Goal: Task Accomplishment & Management: Complete application form

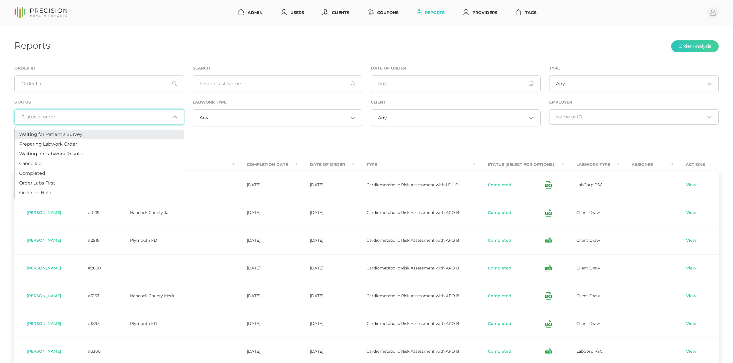
click at [119, 119] on input "Search for option" at bounding box center [95, 117] width 149 height 6
click at [419, 122] on div "Any Loading..." at bounding box center [456, 117] width 170 height 17
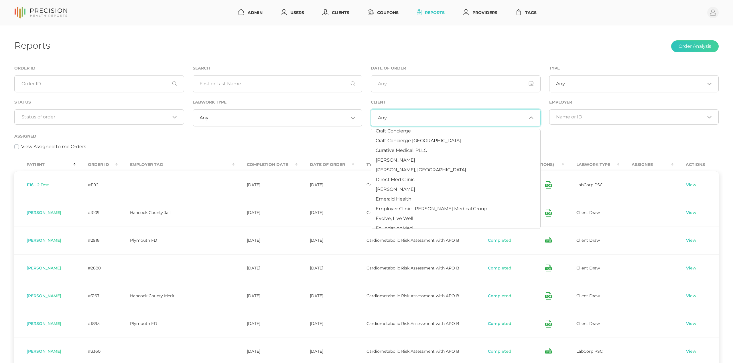
scroll to position [71, 0]
click at [396, 192] on span "[PERSON_NAME]" at bounding box center [396, 191] width 40 height 5
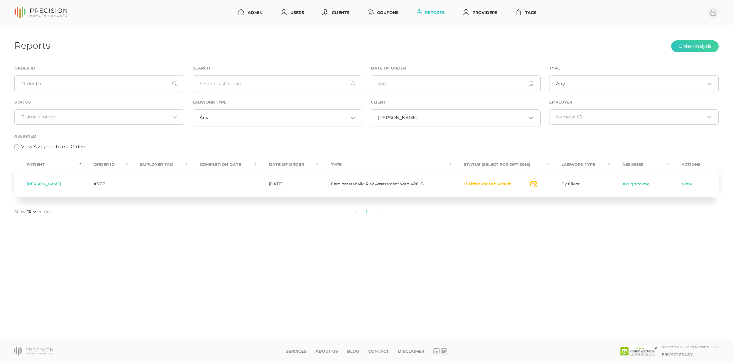
click at [161, 143] on div "View Assigned to me Orders" at bounding box center [366, 146] width 705 height 7
click at [633, 182] on link "Assign to me" at bounding box center [636, 185] width 28 height 6
click at [669, 184] on link "View" at bounding box center [671, 185] width 11 height 6
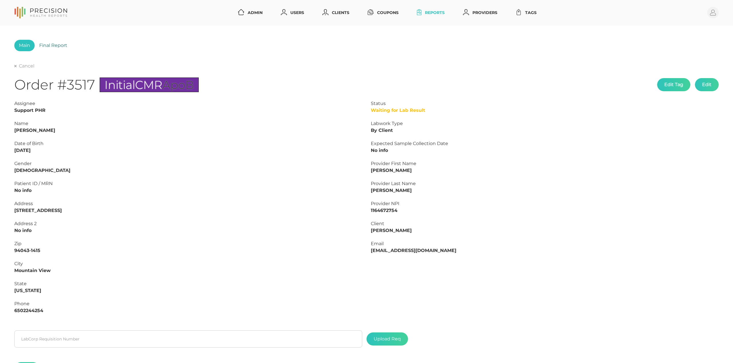
click at [50, 46] on link "Final Report" at bounding box center [53, 45] width 37 height 11
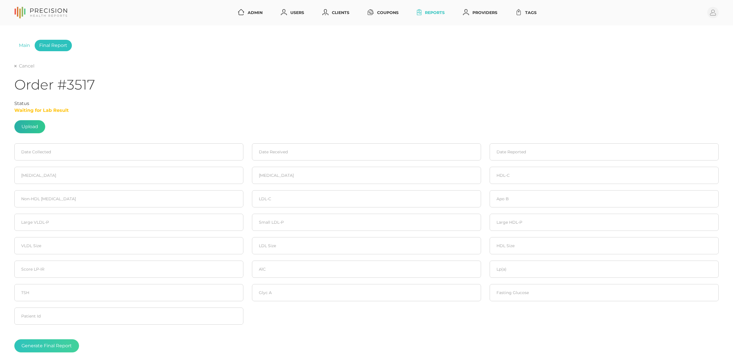
click at [39, 123] on label at bounding box center [30, 127] width 30 height 13
click at [38, 124] on input "file" at bounding box center [38, 124] width 0 height 0
type input "C:\fakepath\Mehr, M LP-IR LabCorp 2025-08.pdf"
click at [58, 154] on input at bounding box center [128, 151] width 229 height 17
click at [40, 170] on div "[DATE]" at bounding box center [51, 170] width 22 height 8
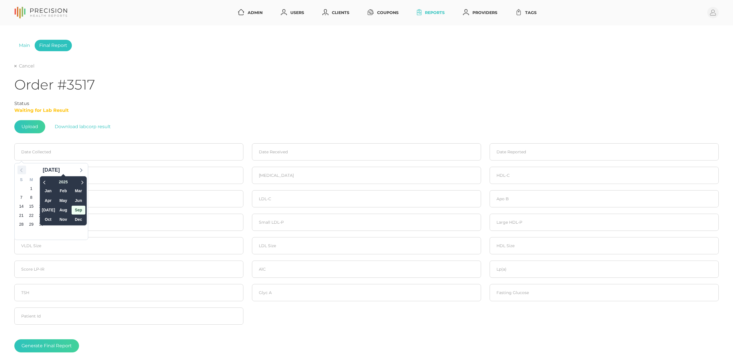
click at [24, 170] on icon at bounding box center [21, 169] width 7 height 7
click at [42, 214] on span "19" at bounding box center [41, 216] width 8 height 8
type input "[DATE]"
click at [28, 65] on link "Cancel" at bounding box center [24, 66] width 20 height 6
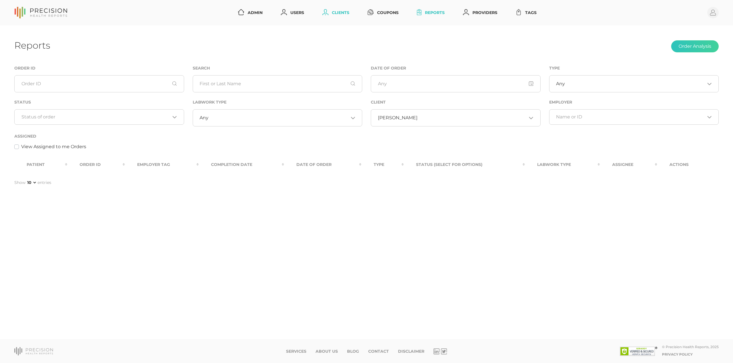
click at [347, 11] on link "Clients" at bounding box center [336, 12] width 32 height 11
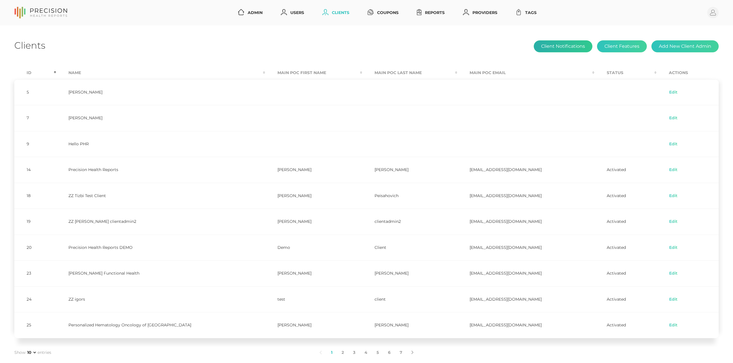
click at [568, 51] on button "Client Notifications" at bounding box center [563, 46] width 59 height 12
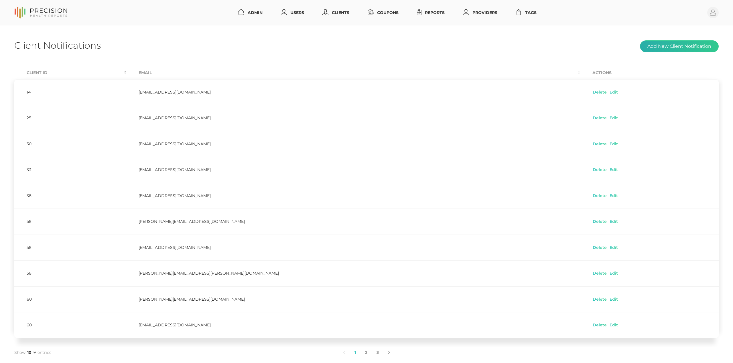
click at [676, 45] on button "Add New Client Notification" at bounding box center [679, 46] width 79 height 12
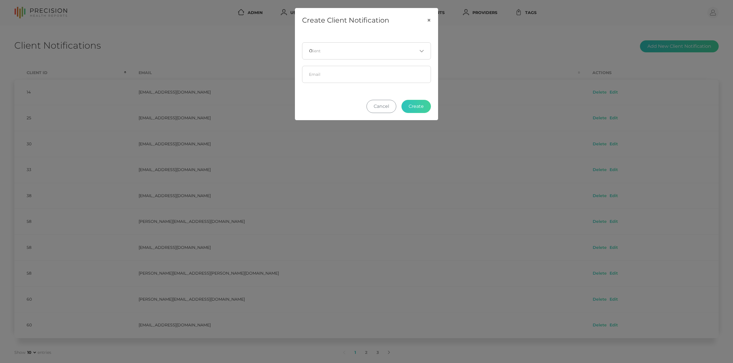
click at [412, 54] on div "0 Loading..." at bounding box center [366, 50] width 129 height 17
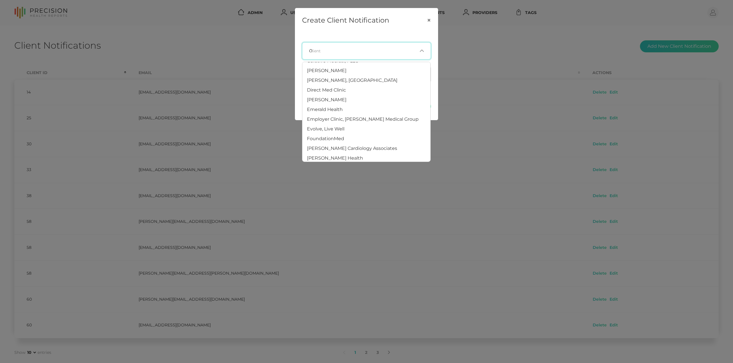
scroll to position [89, 0]
click at [404, 96] on li "[PERSON_NAME]" at bounding box center [366, 98] width 128 height 10
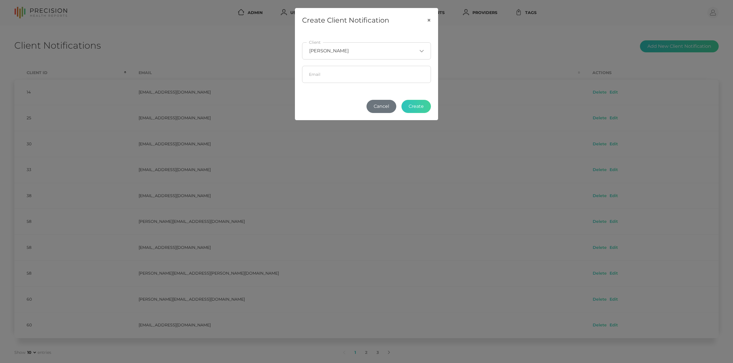
click at [389, 108] on button "Cancel" at bounding box center [382, 106] width 30 height 13
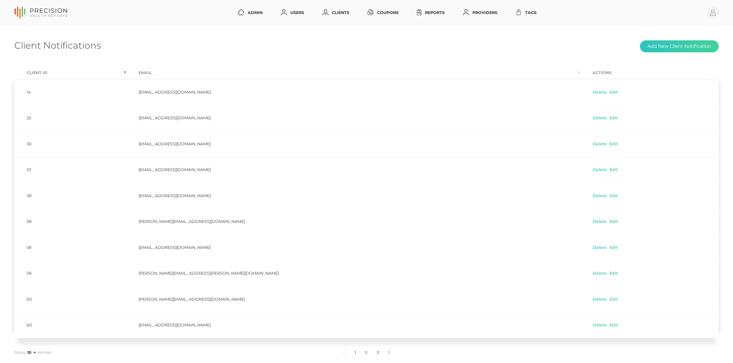
scroll to position [0, 0]
click at [31, 72] on th "Client Id" at bounding box center [70, 72] width 112 height 13
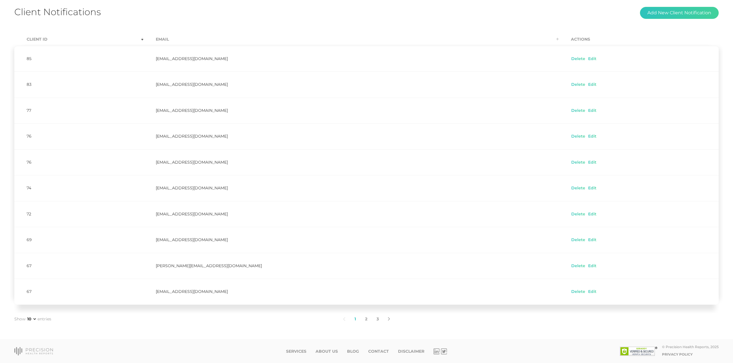
scroll to position [35, 0]
select select "75"
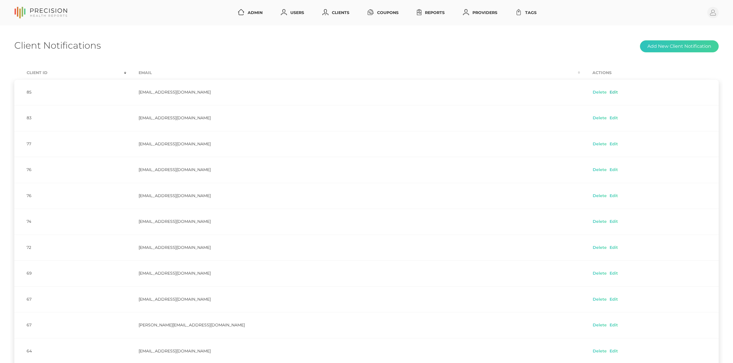
scroll to position [0, 0]
click at [677, 47] on button "Add New Client Notification" at bounding box center [679, 46] width 79 height 12
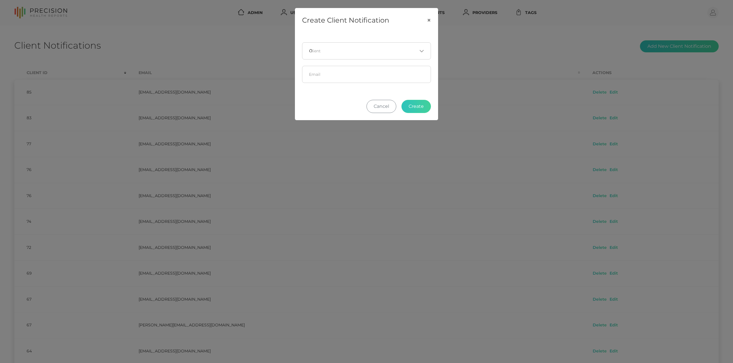
click at [504, 35] on div "Create Client Notification × 0 Loading... Client Email Cancel Create" at bounding box center [366, 181] width 733 height 363
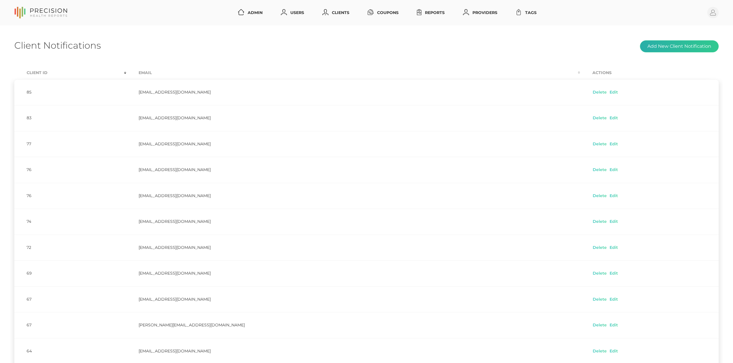
click at [682, 43] on button "Add New Client Notification" at bounding box center [679, 46] width 79 height 12
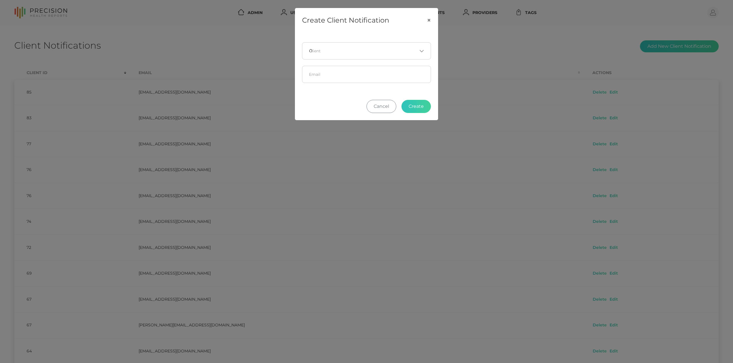
click at [352, 45] on div "0 Loading..." at bounding box center [366, 50] width 129 height 17
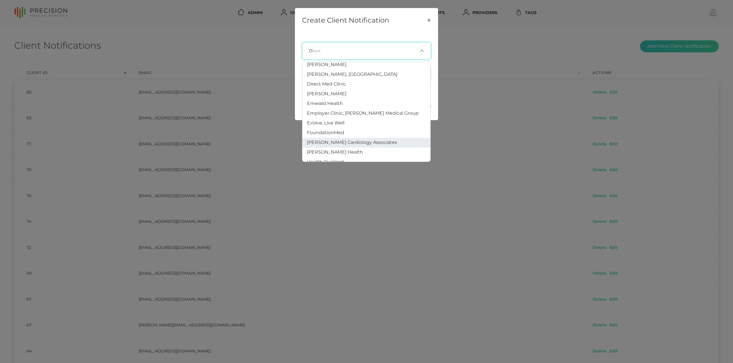
scroll to position [84, 0]
click at [330, 98] on li "[PERSON_NAME]" at bounding box center [366, 102] width 128 height 10
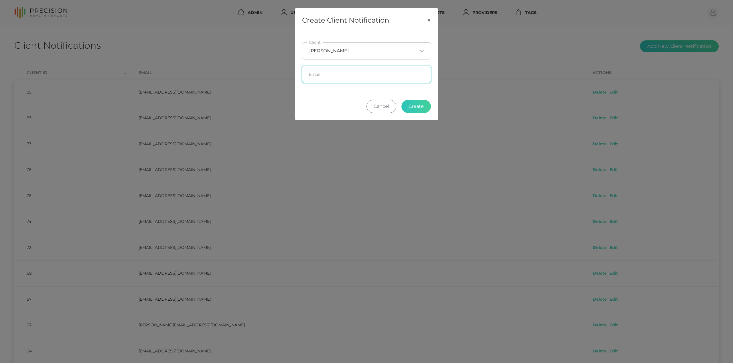
click at [381, 78] on input "text" at bounding box center [366, 74] width 129 height 17
paste input "[PERSON_NAME][EMAIL_ADDRESS][DOMAIN_NAME]"
type input "[PERSON_NAME][EMAIL_ADDRESS][DOMAIN_NAME]"
click at [417, 108] on button "Create" at bounding box center [416, 106] width 29 height 13
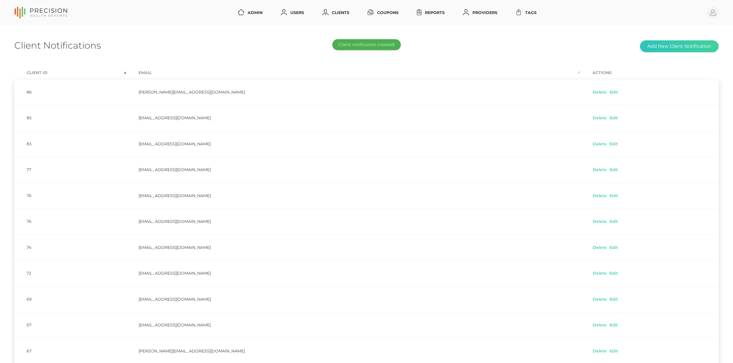
click at [437, 14] on link "Reports" at bounding box center [431, 12] width 32 height 11
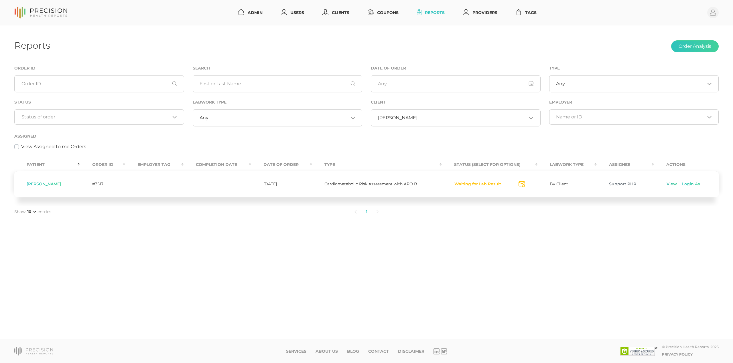
click at [670, 185] on link "View" at bounding box center [671, 185] width 11 height 6
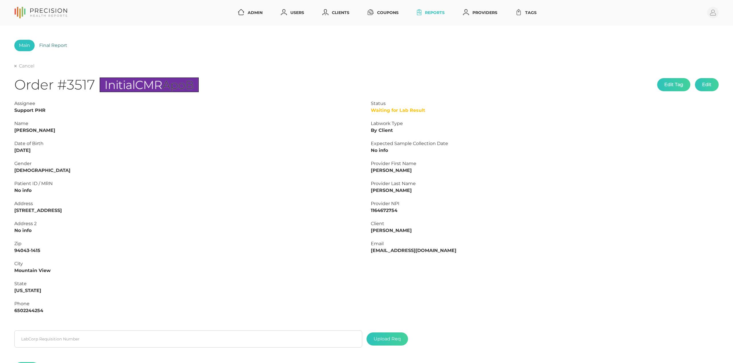
click at [52, 43] on link "Final Report" at bounding box center [53, 45] width 37 height 11
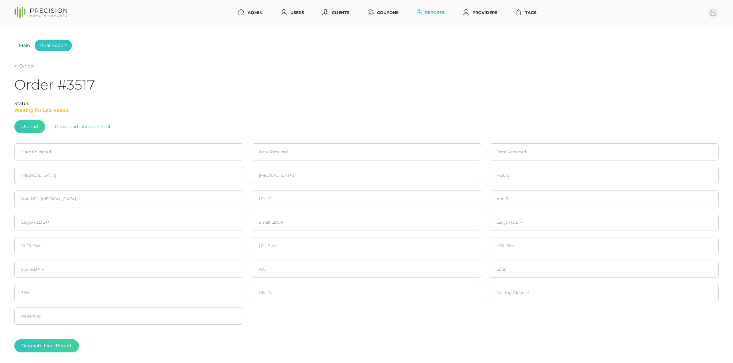
click at [24, 45] on link "Main" at bounding box center [24, 45] width 20 height 11
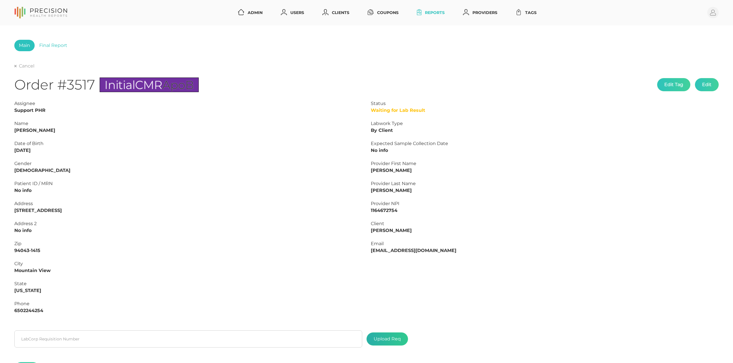
click at [383, 337] on label at bounding box center [387, 339] width 41 height 13
click at [401, 337] on input "file" at bounding box center [401, 337] width 0 height 0
type input "C:\fakepath\Mehr, M LP-IR LabCorp 2025-08.pdf"
drag, startPoint x: 63, startPoint y: 46, endPoint x: 64, endPoint y: 53, distance: 7.5
click at [62, 46] on link "Final Report" at bounding box center [53, 45] width 37 height 11
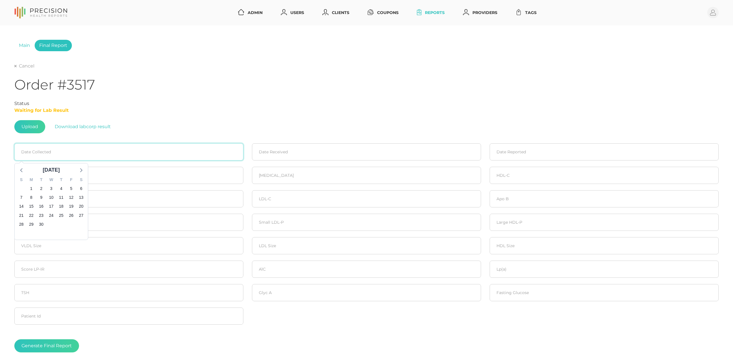
click at [45, 152] on input at bounding box center [128, 151] width 229 height 17
click at [22, 172] on icon at bounding box center [21, 169] width 7 height 7
click at [40, 213] on span "19" at bounding box center [41, 216] width 8 height 8
type input "[DATE]"
click at [293, 154] on input at bounding box center [366, 151] width 229 height 17
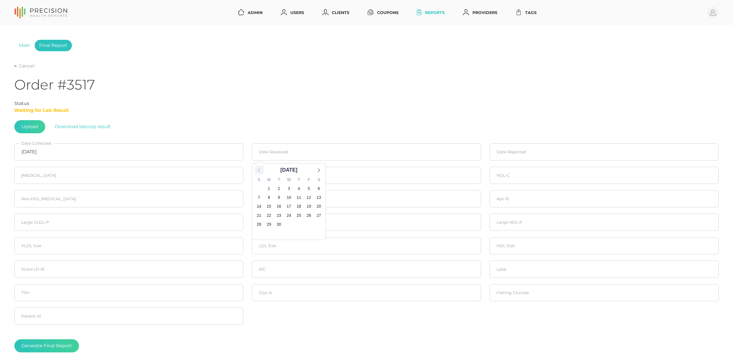
click at [258, 171] on icon at bounding box center [259, 169] width 7 height 7
drag, startPoint x: 280, startPoint y: 214, endPoint x: 343, endPoint y: 192, distance: 65.9
click at [281, 214] on span "19" at bounding box center [279, 216] width 8 height 8
type input "[DATE]"
click at [532, 148] on input at bounding box center [604, 151] width 229 height 17
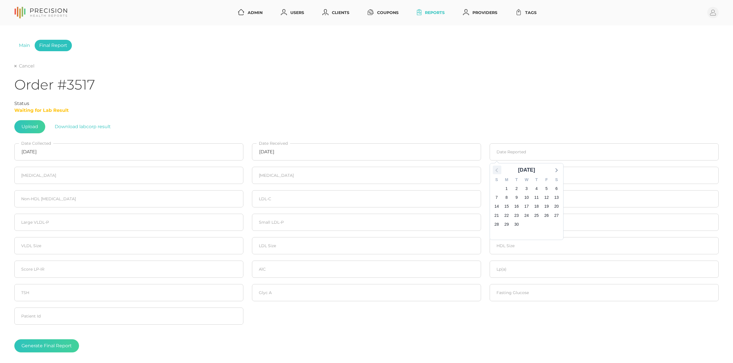
click at [498, 169] on icon at bounding box center [496, 169] width 7 height 7
click at [538, 216] on span "21" at bounding box center [537, 216] width 8 height 8
type input "[DATE]"
click at [159, 182] on input "number" at bounding box center [128, 175] width 229 height 17
type input "128"
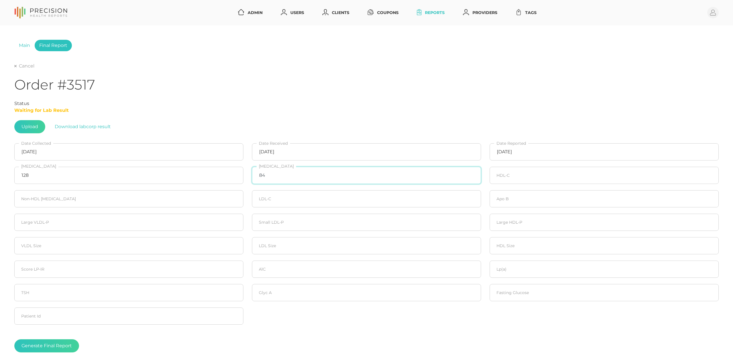
type input "84"
type input "21"
type input "107"
type input "90"
type input "67"
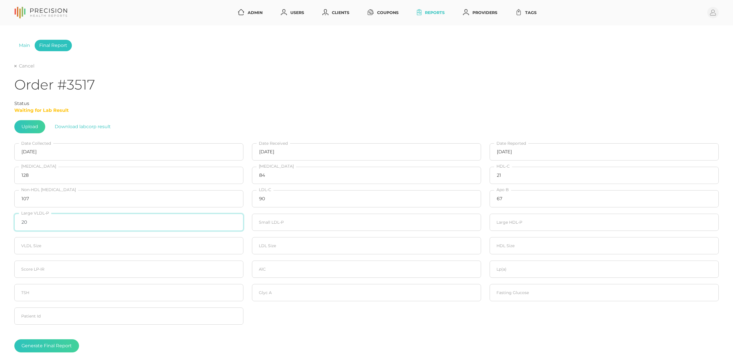
type input "20"
type input "90"
type input "20"
type input "22.5"
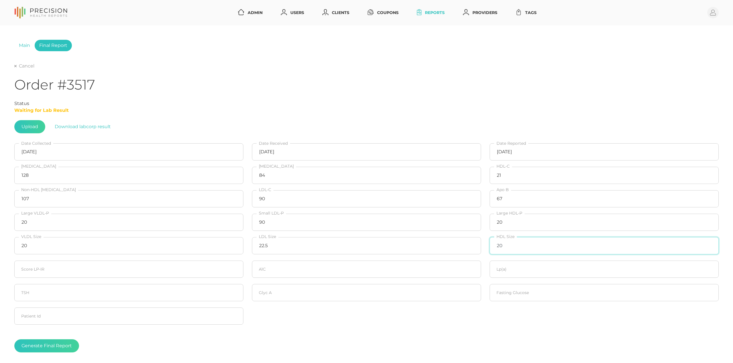
type input "20"
type input "42"
type input "5.9"
click at [21, 45] on link "Main" at bounding box center [24, 45] width 20 height 11
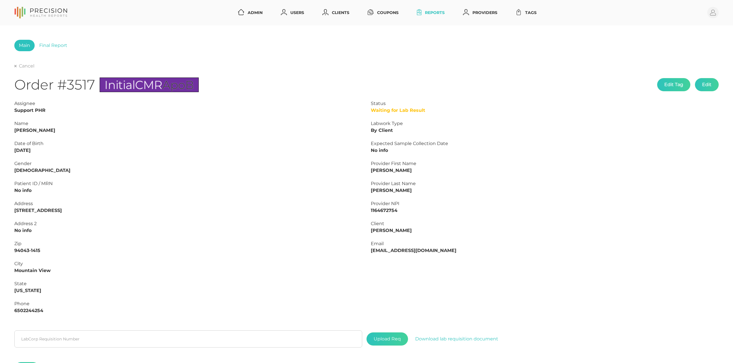
click at [42, 130] on strong "[PERSON_NAME]" at bounding box center [34, 130] width 41 height 5
copy strong "Mehr"
drag, startPoint x: 22, startPoint y: 125, endPoint x: 21, endPoint y: 129, distance: 3.9
click at [22, 125] on div "Name" at bounding box center [188, 123] width 348 height 7
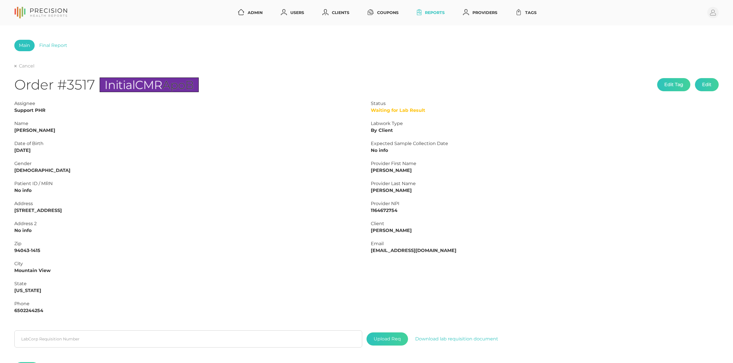
click at [22, 131] on strong "[PERSON_NAME]" at bounding box center [34, 130] width 41 height 5
copy strong "[PERSON_NAME]"
drag, startPoint x: 43, startPoint y: 150, endPoint x: -1, endPoint y: 149, distance: 43.8
click at [0, 149] on html "Admin Users Clients Coupons Reports Providers Tags Profile Main Final Report Ca…" at bounding box center [366, 212] width 733 height 425
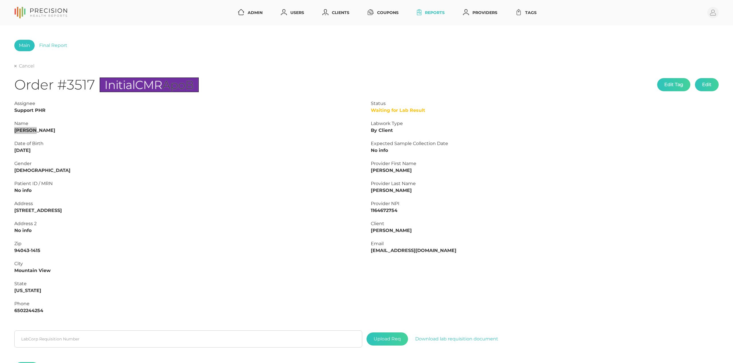
copy strong "[DATE]"
click at [16, 65] on icon at bounding box center [15, 66] width 2 height 2
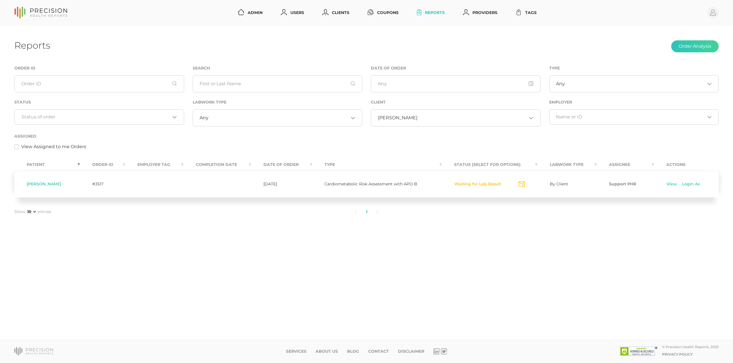
click at [391, 123] on div "[PERSON_NAME] Loading..." at bounding box center [456, 117] width 170 height 17
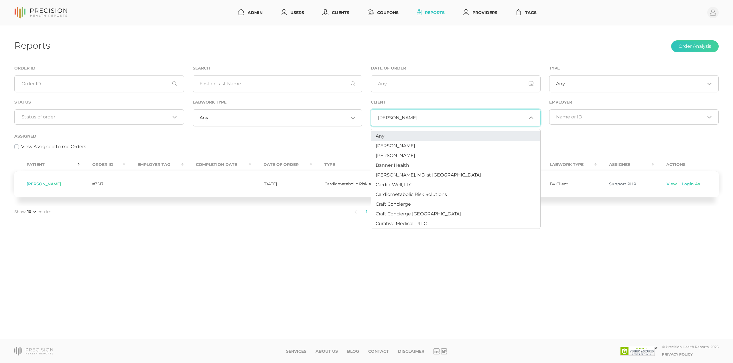
scroll to position [0, 0]
click at [387, 136] on li "Any" at bounding box center [455, 136] width 169 height 10
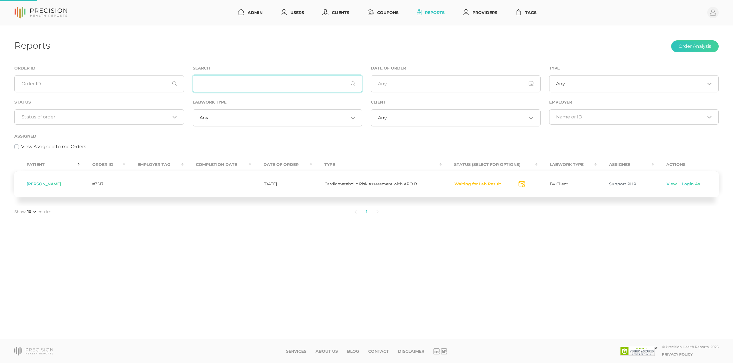
click at [229, 85] on input "text" at bounding box center [278, 83] width 170 height 17
type input "[PERSON_NAME]"
click at [633, 183] on link "Assign to me" at bounding box center [636, 185] width 28 height 6
click at [673, 186] on link "View" at bounding box center [671, 185] width 11 height 6
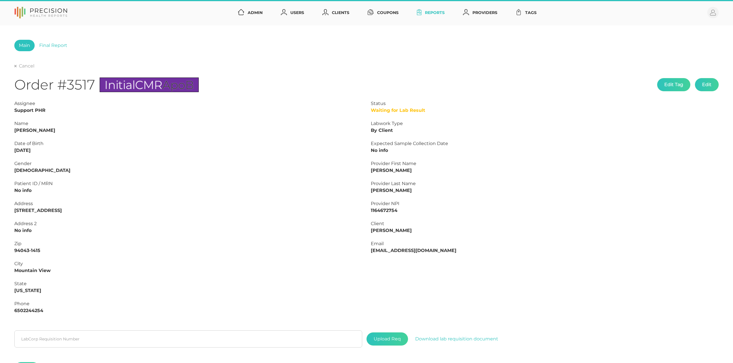
type input "L2506172155"
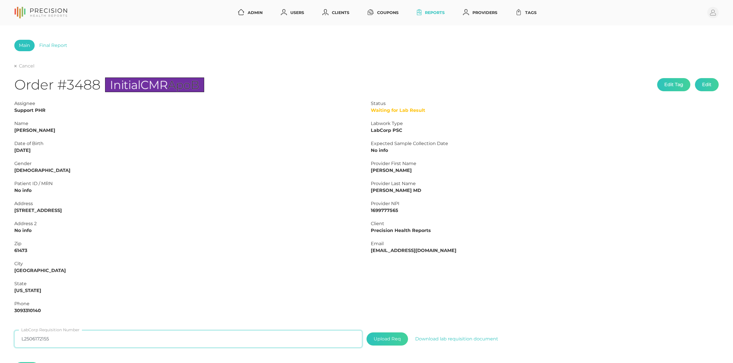
click at [136, 345] on input "L2506172155" at bounding box center [188, 339] width 348 height 17
click at [50, 46] on link "Final Report" at bounding box center [53, 45] width 37 height 11
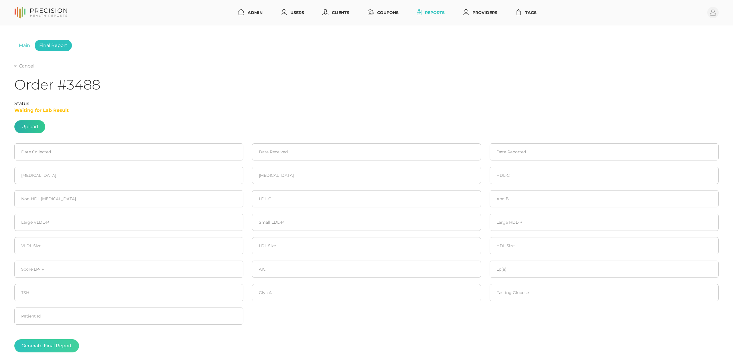
click at [27, 125] on label at bounding box center [30, 127] width 30 height 13
click at [38, 124] on input "file" at bounding box center [38, 124] width 0 height 0
click at [28, 45] on link "Main" at bounding box center [24, 45] width 20 height 11
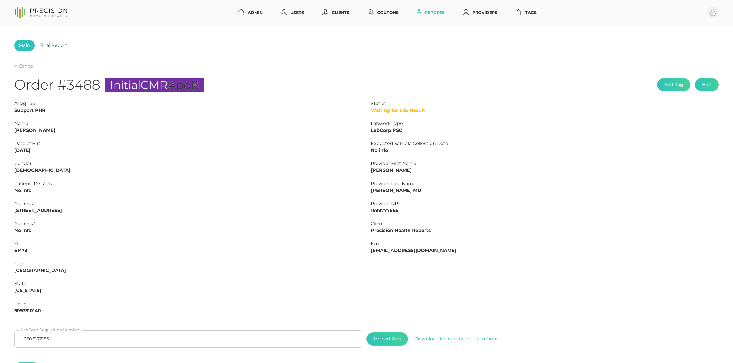
click at [46, 45] on link "Final Report" at bounding box center [53, 45] width 37 height 11
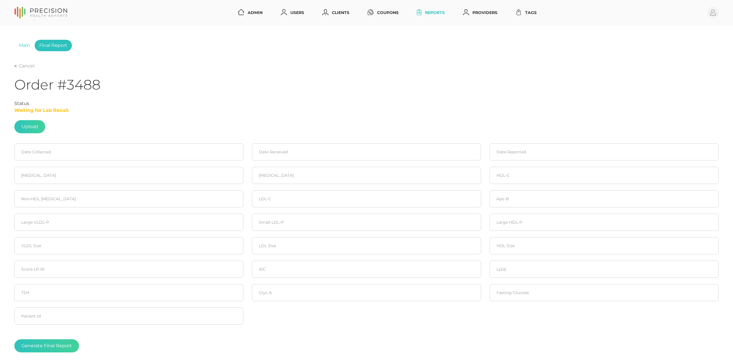
click at [60, 42] on link "Final Report" at bounding box center [53, 45] width 37 height 11
click at [35, 127] on label at bounding box center [30, 127] width 30 height 13
click at [38, 124] on input "file" at bounding box center [38, 124] width 0 height 0
type input "C:\fakepath\d64853d1-2443-48df-8715-555e9353cbad.pdf"
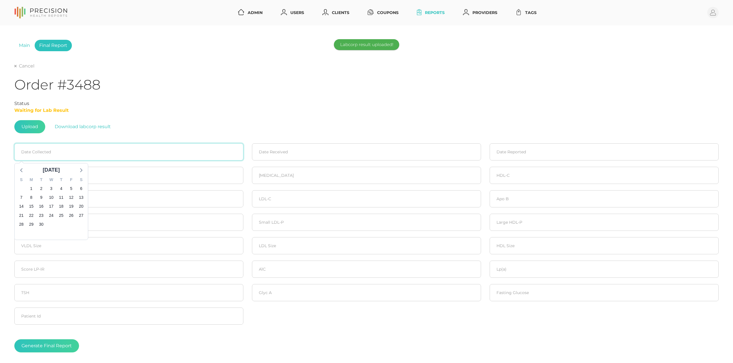
click at [52, 153] on input at bounding box center [128, 151] width 229 height 17
click at [22, 169] on icon at bounding box center [21, 170] width 2 height 4
click at [72, 225] on span "29" at bounding box center [71, 225] width 8 height 8
type input "[DATE]"
click at [331, 156] on input at bounding box center [366, 151] width 229 height 17
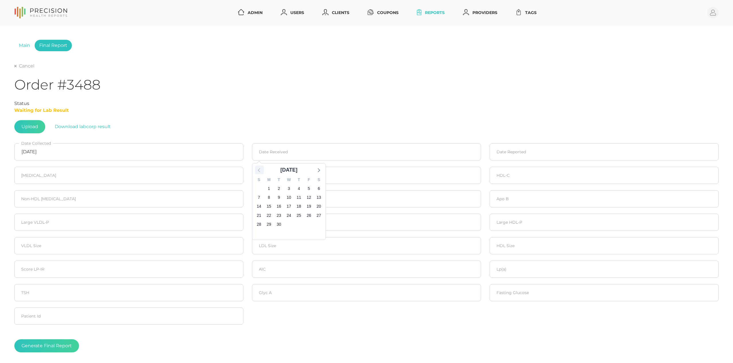
click at [259, 169] on icon at bounding box center [259, 169] width 7 height 7
click at [318, 222] on span "30" at bounding box center [319, 225] width 8 height 8
type input "[DATE]"
click at [525, 153] on input at bounding box center [604, 151] width 229 height 17
click at [514, 187] on span "2" at bounding box center [517, 189] width 8 height 8
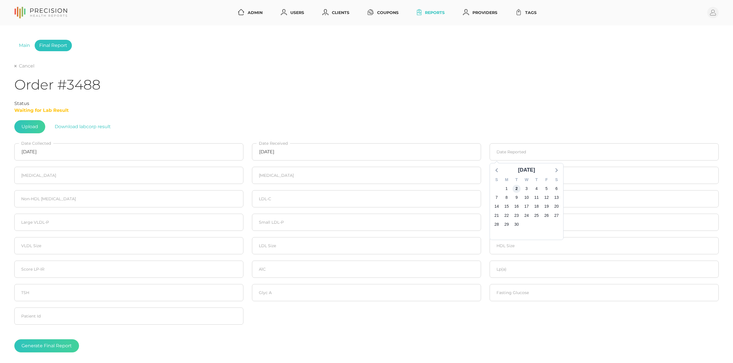
type input "[DATE]"
click at [175, 182] on input "number" at bounding box center [128, 175] width 229 height 17
type input "220"
type input "61"
type input "62"
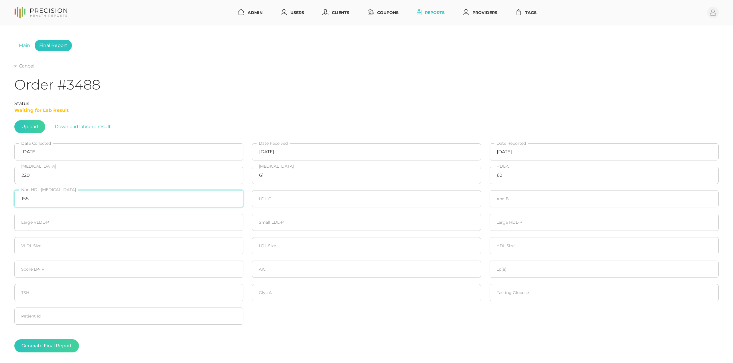
type input "158"
type input "147"
type input "111"
type input "0.8"
type input "325"
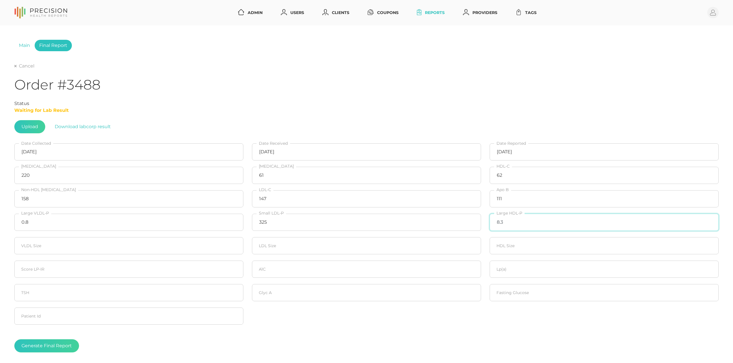
type input "8.3"
type input "34.5"
type input "21.6"
type input "9.5"
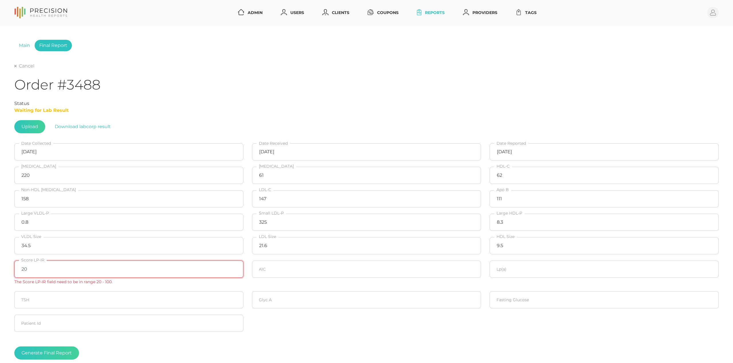
type input "20"
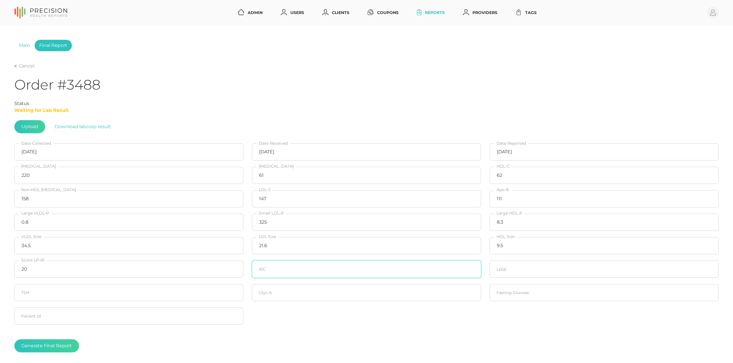
click at [277, 270] on input "number" at bounding box center [366, 269] width 229 height 17
type input "5.5"
click at [528, 271] on input "number" at bounding box center [604, 269] width 229 height 17
type input "215.6"
click at [284, 293] on input "number" at bounding box center [366, 292] width 229 height 17
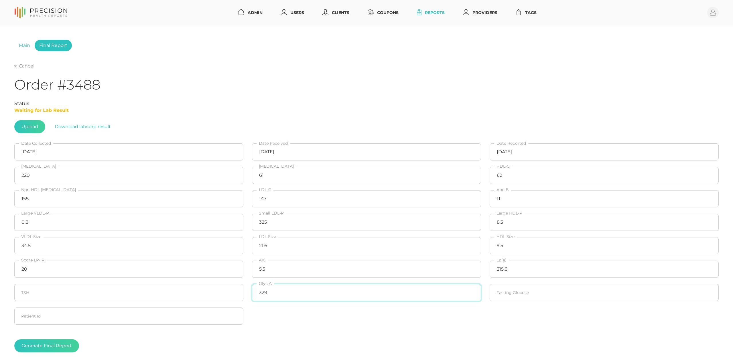
type input "329"
click at [566, 296] on input "number" at bounding box center [604, 292] width 229 height 17
type input "87"
click at [133, 328] on fieldset "Patient Id" at bounding box center [129, 316] width 238 height 23
click at [47, 347] on button "Generate Final Report" at bounding box center [46, 346] width 65 height 13
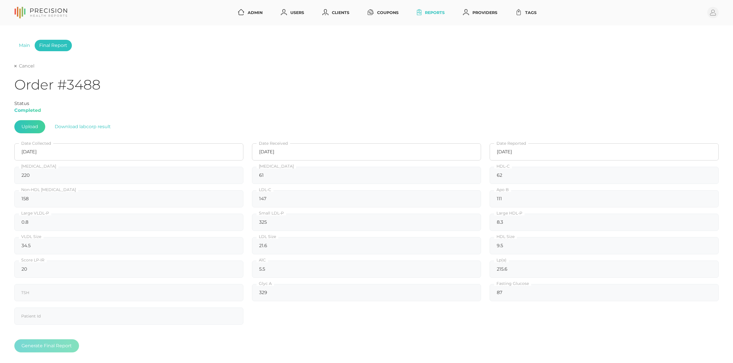
click at [19, 69] on link "Cancel" at bounding box center [24, 66] width 20 height 6
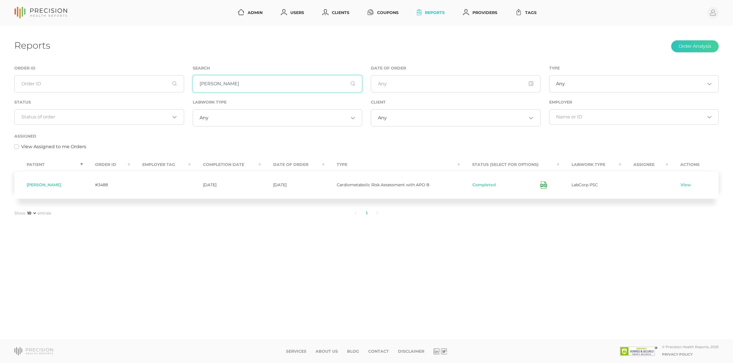
click at [238, 84] on input "[PERSON_NAME]" at bounding box center [278, 83] width 170 height 17
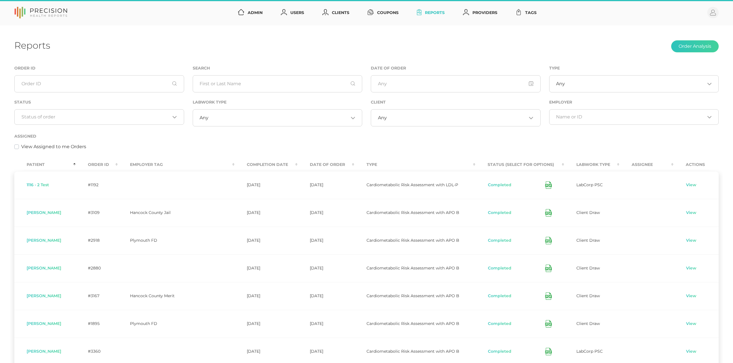
click at [72, 116] on input "Search for option" at bounding box center [95, 117] width 149 height 6
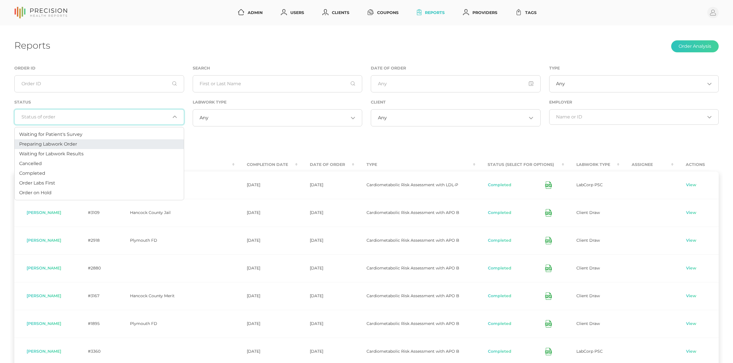
click at [58, 145] on span "Preparing Labwork Order" at bounding box center [48, 143] width 58 height 5
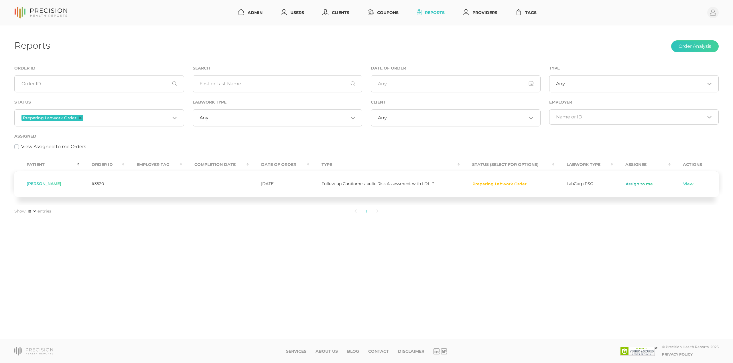
click at [635, 184] on link "Assign to me" at bounding box center [639, 185] width 28 height 6
click at [674, 185] on link "View" at bounding box center [673, 185] width 11 height 6
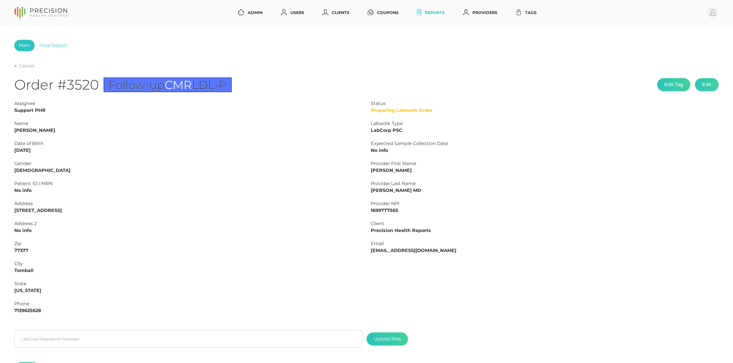
click at [32, 130] on strong "[PERSON_NAME]" at bounding box center [34, 130] width 41 height 5
copy strong "[PERSON_NAME]"
click at [167, 337] on input "text" at bounding box center [188, 339] width 348 height 17
paste input "L2506402990"
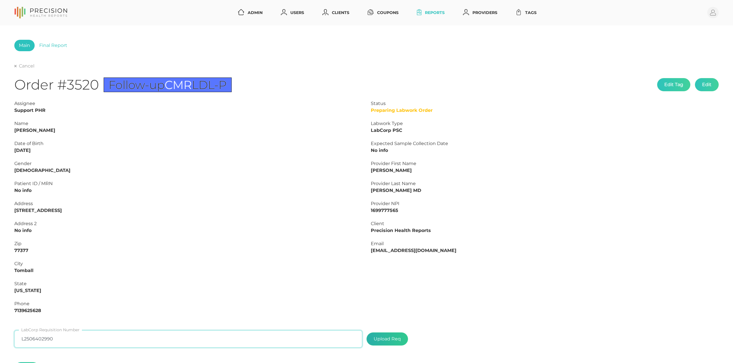
type input "L2506402990"
click at [384, 340] on label at bounding box center [387, 339] width 41 height 13
click at [401, 337] on input "file" at bounding box center [401, 337] width 0 height 0
type input "C:\fakepath\8e205688-40cf-4190-b176-479663736a58.pdf"
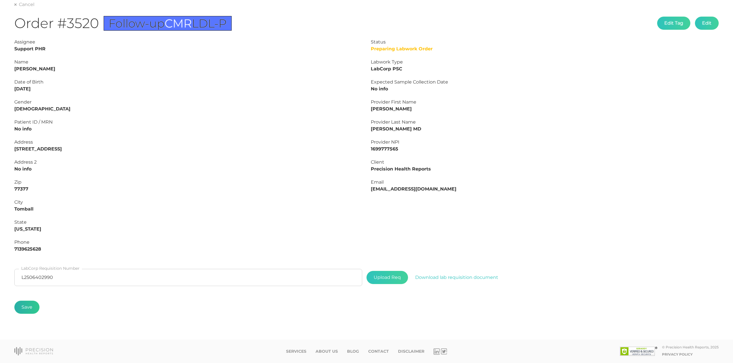
click at [32, 305] on button "Save" at bounding box center [26, 307] width 25 height 13
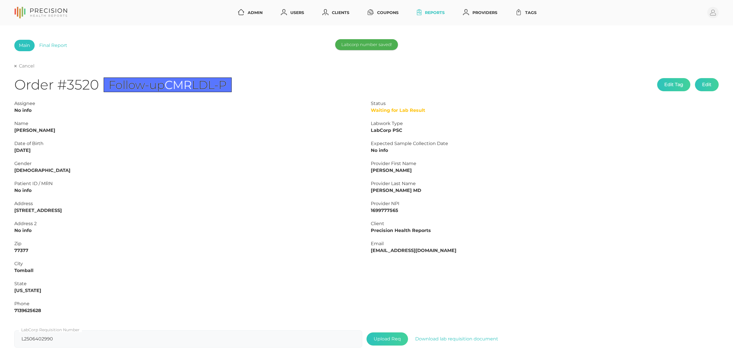
click at [32, 64] on link "Cancel" at bounding box center [24, 66] width 20 height 6
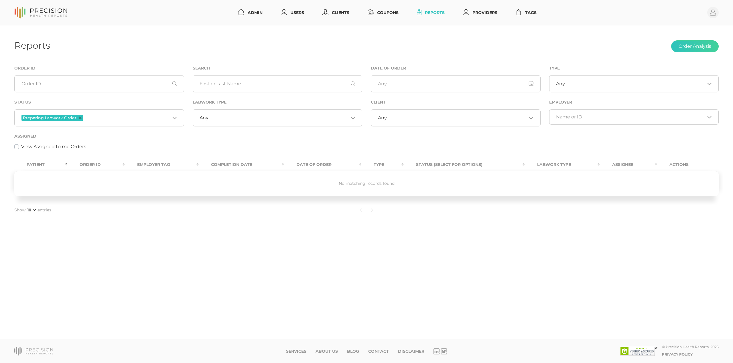
click at [88, 117] on input "Search for option" at bounding box center [127, 117] width 86 height 7
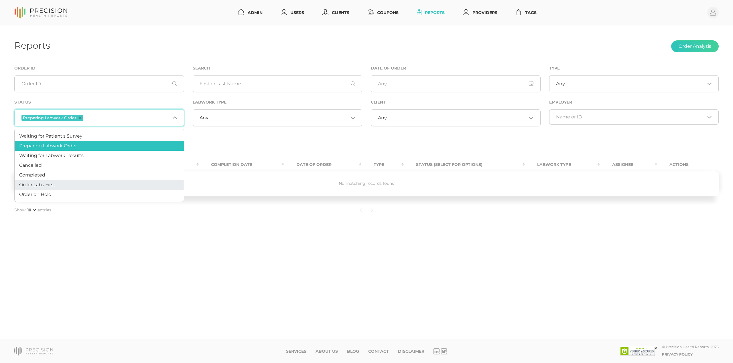
click at [55, 186] on span "Order Labs First" at bounding box center [37, 184] width 36 height 5
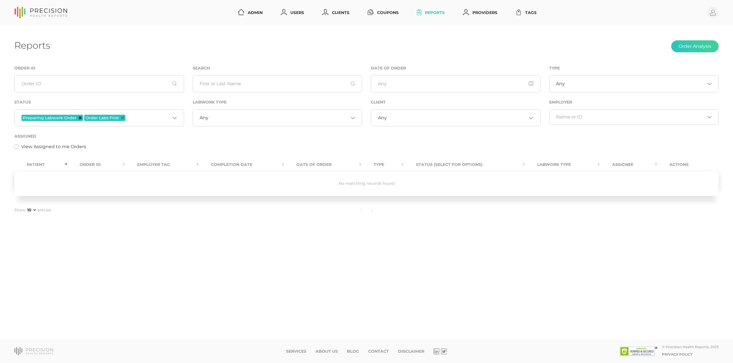
click at [79, 117] on icon "Deselect Preparing Labwork Order" at bounding box center [80, 118] width 3 height 3
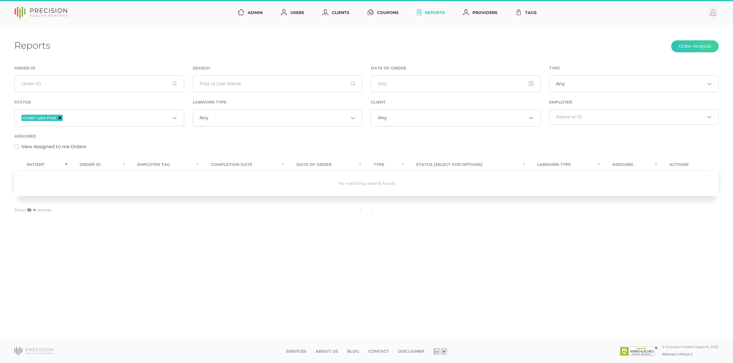
click at [58, 117] on icon "Deselect Order Labs First" at bounding box center [59, 118] width 3 height 3
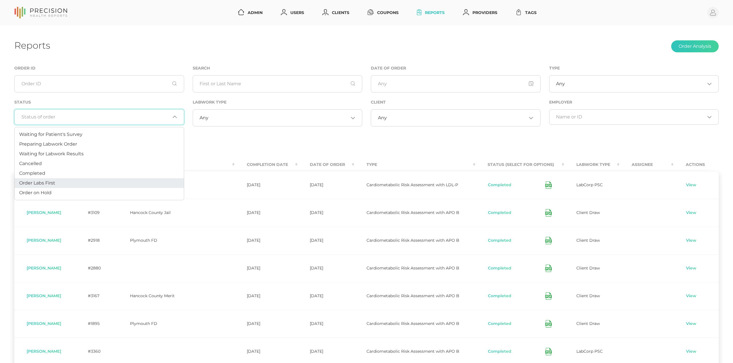
click at [264, 145] on div "View Assigned to me Orders" at bounding box center [366, 146] width 705 height 7
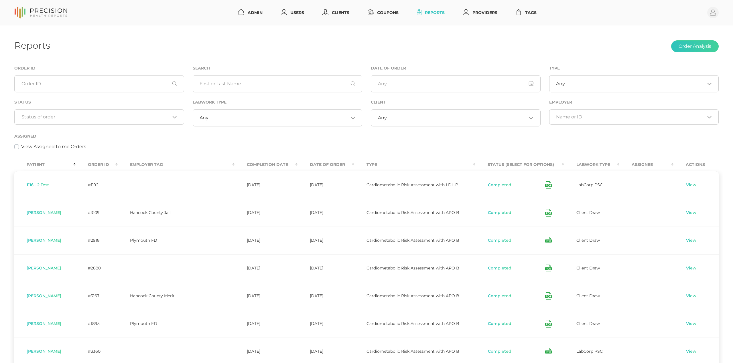
click at [100, 164] on th "Order ID" at bounding box center [97, 164] width 42 height 13
click at [99, 163] on th "Order ID" at bounding box center [97, 164] width 42 height 13
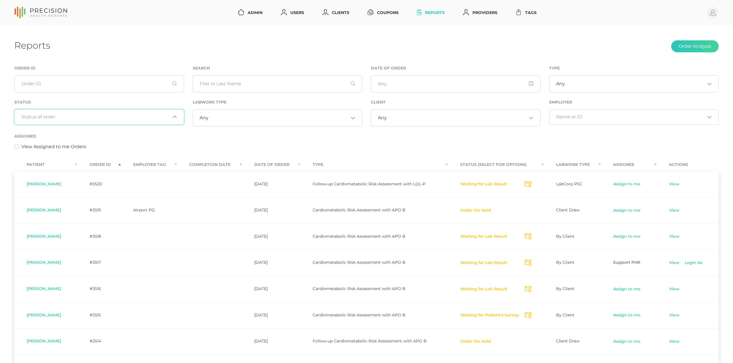
click at [123, 117] on input "Search for option" at bounding box center [95, 117] width 149 height 6
click at [105, 151] on li "Waiting for Labwork Results" at bounding box center [99, 154] width 169 height 10
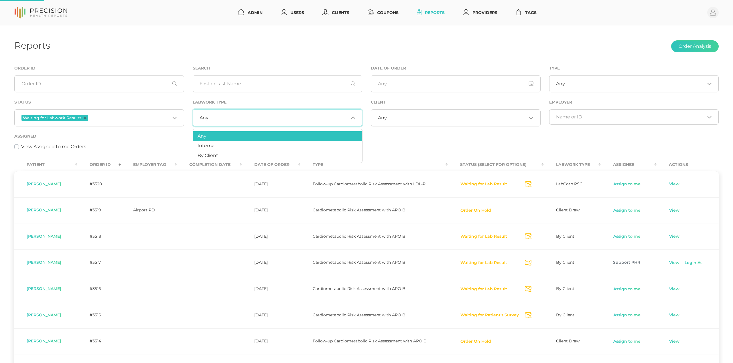
click at [222, 120] on input "Search for option" at bounding box center [278, 118] width 140 height 6
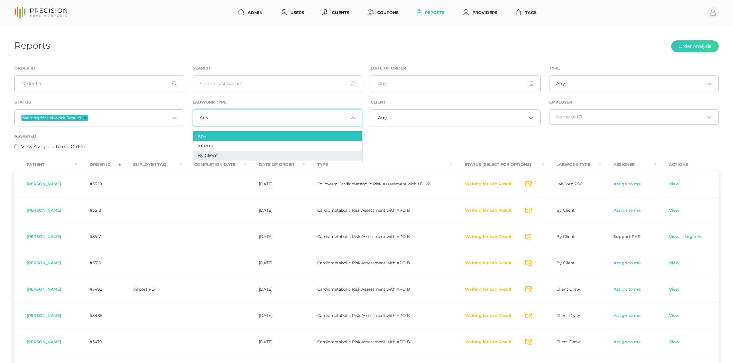
click at [218, 155] on span "By Client" at bounding box center [208, 155] width 21 height 5
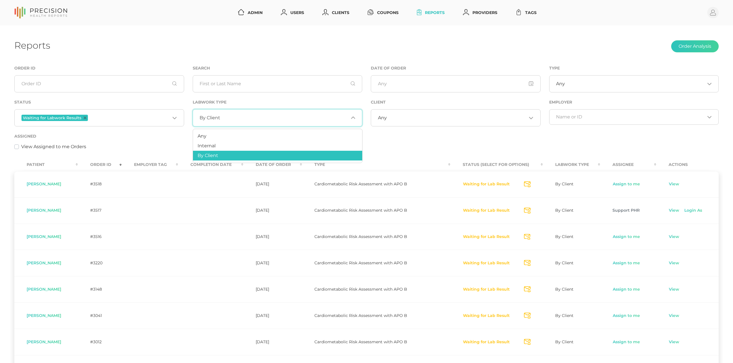
click at [620, 237] on link "Assign to me" at bounding box center [627, 237] width 28 height 6
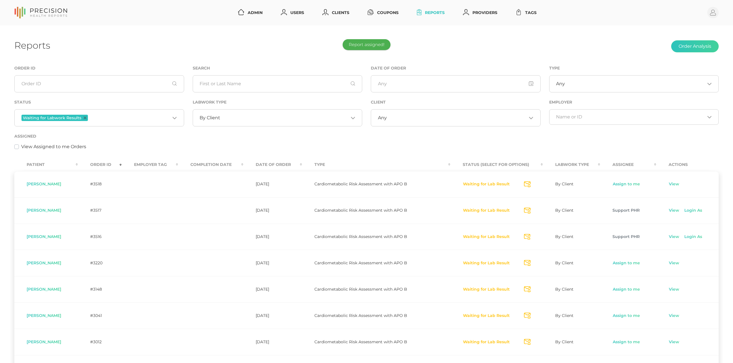
click at [625, 238] on span "Support PHR" at bounding box center [626, 236] width 27 height 5
click at [678, 237] on link "View" at bounding box center [674, 237] width 11 height 6
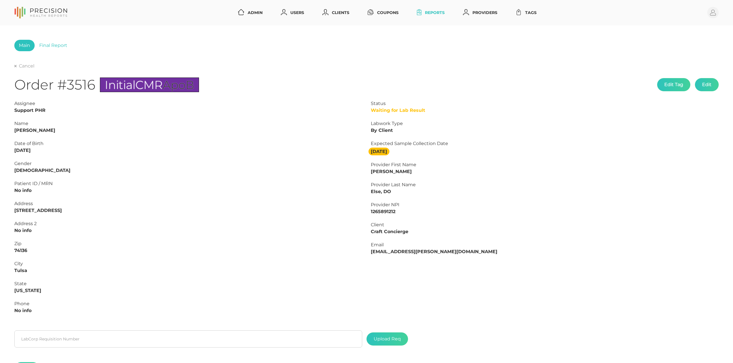
click at [43, 132] on strong "[PERSON_NAME]" at bounding box center [34, 130] width 41 height 5
copy strong "[PERSON_NAME]"
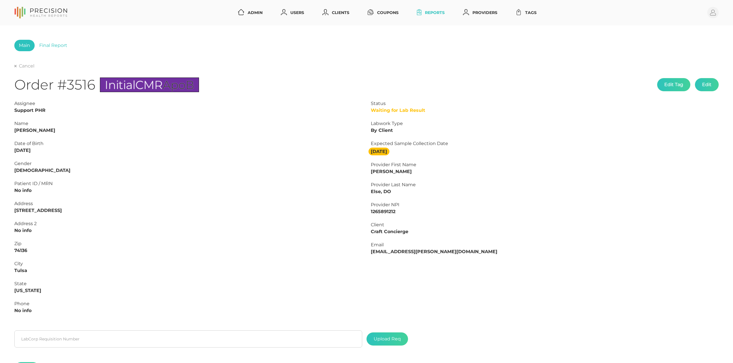
click at [19, 129] on strong "[PERSON_NAME]" at bounding box center [34, 130] width 41 height 5
copy strong "[PERSON_NAME]"
drag, startPoint x: 42, startPoint y: 150, endPoint x: -1, endPoint y: 150, distance: 42.7
click at [0, 150] on html "Admin Users Clients Coupons Reports Providers Tags Profile Main Final Report Ca…" at bounding box center [366, 212] width 733 height 425
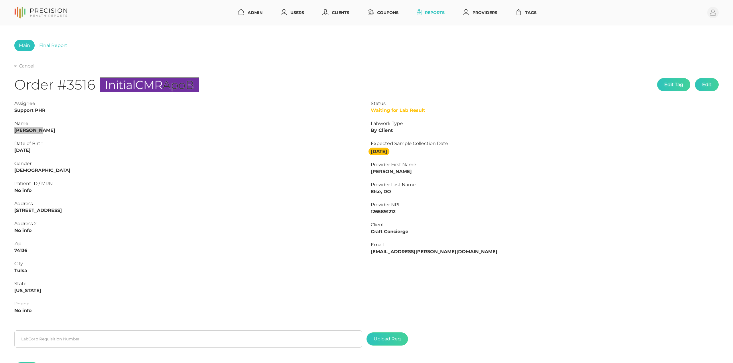
copy strong "[DATE]"
click at [55, 45] on link "Final Report" at bounding box center [53, 45] width 37 height 11
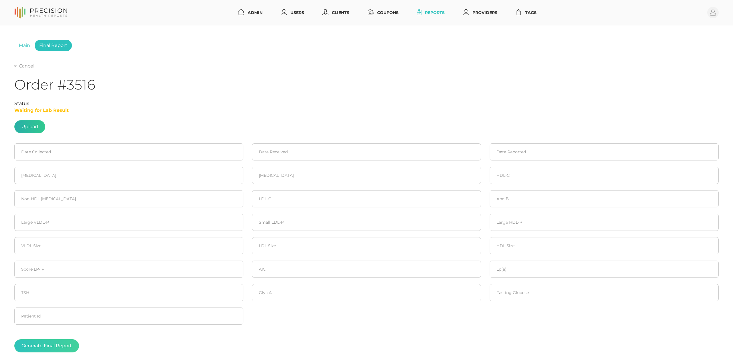
click at [33, 125] on label at bounding box center [30, 127] width 30 height 13
click at [38, 124] on input "file" at bounding box center [38, 124] width 0 height 0
type input "C:\fakepath\[PERSON_NAME].pdf"
click at [77, 157] on input at bounding box center [128, 151] width 229 height 17
click at [22, 223] on span "28" at bounding box center [21, 225] width 8 height 8
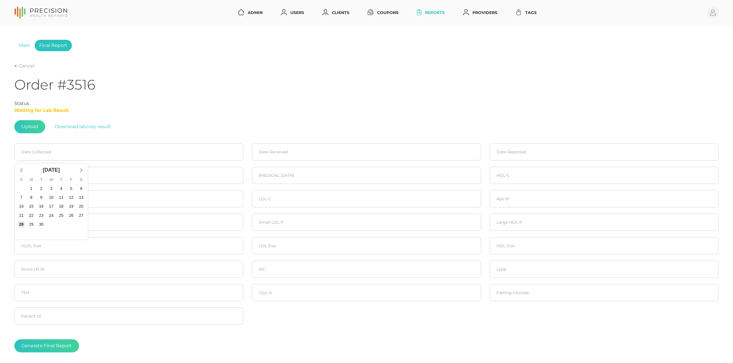
type input "[DATE]"
click at [275, 155] on input at bounding box center [366, 151] width 229 height 17
click at [257, 224] on span "28" at bounding box center [259, 225] width 8 height 8
type input "[DATE]"
click at [108, 149] on input "[DATE]" at bounding box center [128, 151] width 229 height 17
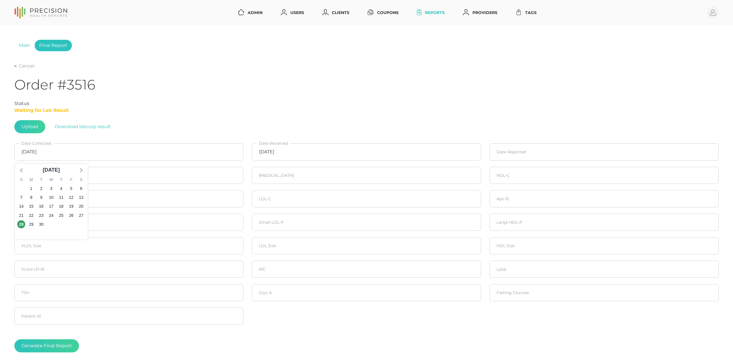
click at [12, 170] on fieldset "[MEDICAL_DATA]" at bounding box center [129, 175] width 238 height 23
click at [20, 170] on icon at bounding box center [21, 169] width 7 height 7
click at [70, 155] on input "[DATE]" at bounding box center [128, 151] width 229 height 17
click at [25, 171] on div at bounding box center [21, 170] width 9 height 9
click at [64, 225] on span "28" at bounding box center [61, 225] width 8 height 8
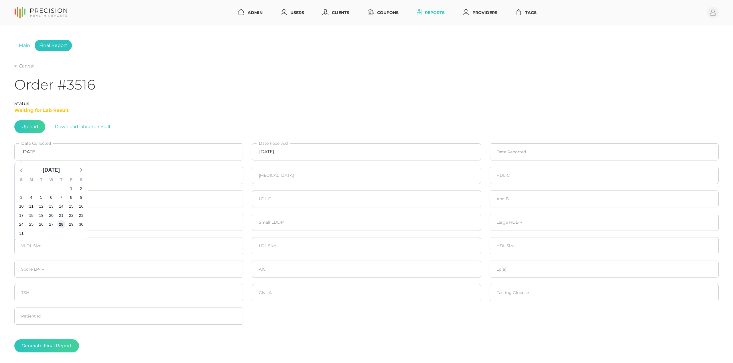
type input "[DATE]"
click at [312, 158] on input "[DATE]" at bounding box center [366, 151] width 229 height 17
click at [259, 171] on icon at bounding box center [259, 169] width 7 height 7
drag, startPoint x: 301, startPoint y: 223, endPoint x: 297, endPoint y: 219, distance: 5.9
click at [302, 223] on span "28" at bounding box center [299, 225] width 8 height 8
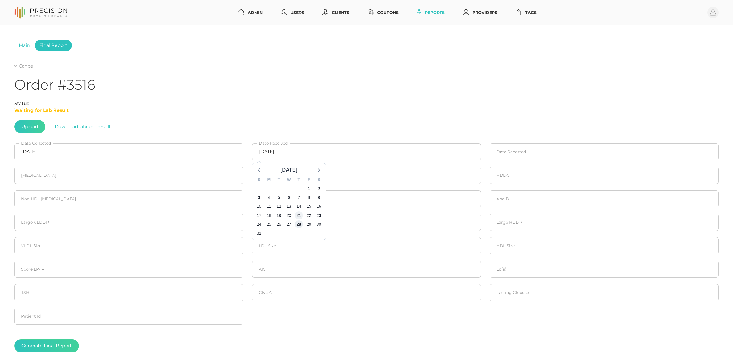
type input "[DATE]"
click at [519, 155] on input at bounding box center [604, 151] width 229 height 17
click at [516, 188] on span "2" at bounding box center [517, 189] width 8 height 8
type input "[DATE]"
click at [149, 171] on input "number" at bounding box center [128, 175] width 229 height 17
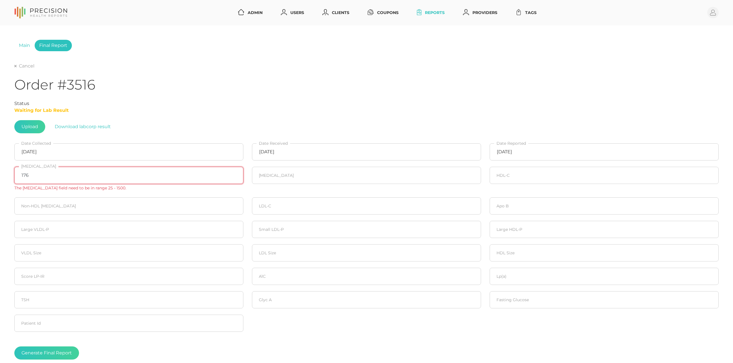
type input "176"
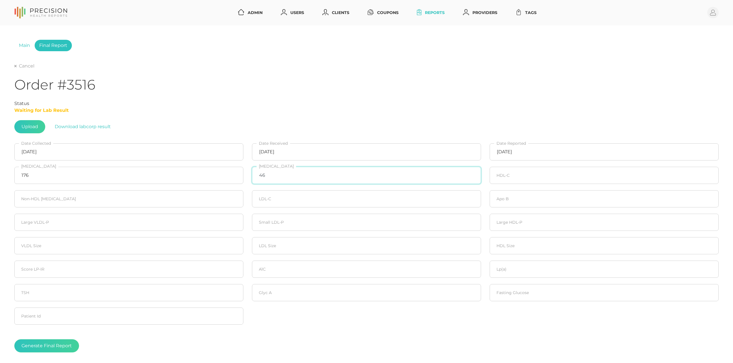
type input "46"
type input "70"
type input "106"
type input "97"
type input "73"
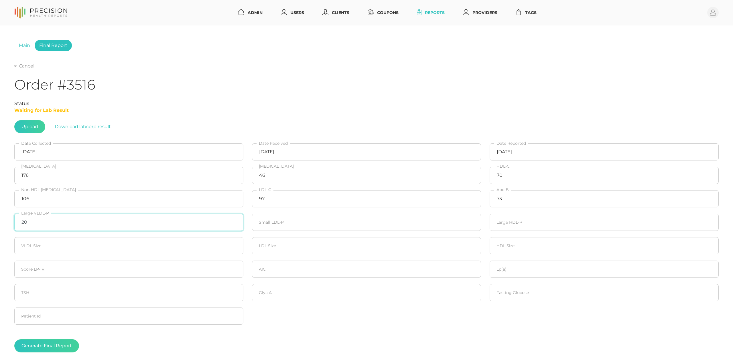
type input "20"
type input "90"
type input "20"
type input "21.4"
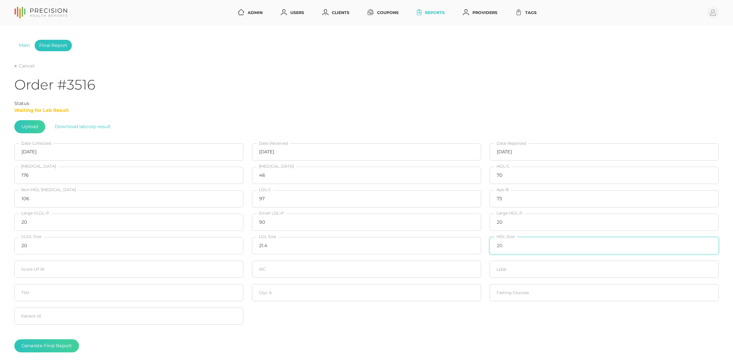
type input "20"
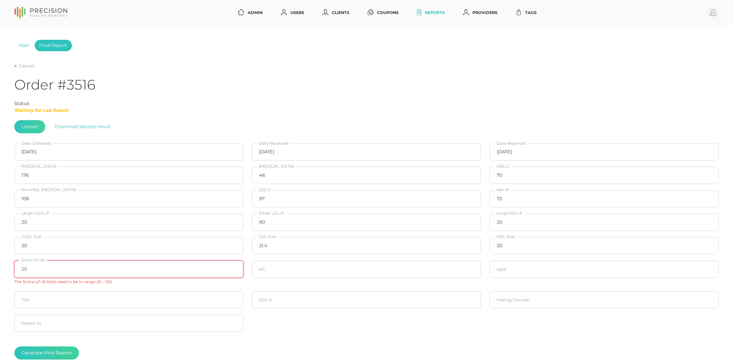
type input "20"
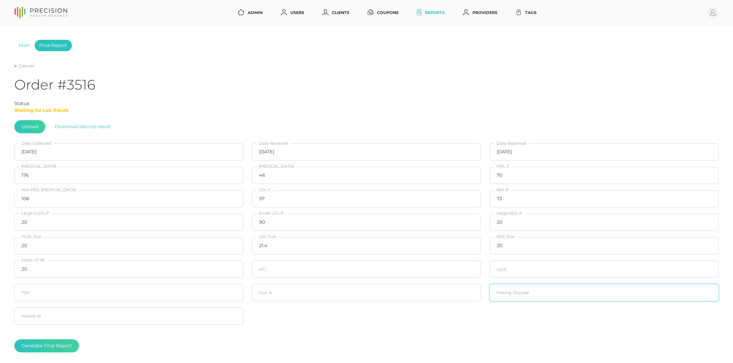
click at [549, 294] on input "number" at bounding box center [604, 292] width 229 height 17
type input "74"
click at [304, 266] on input "number" at bounding box center [366, 269] width 229 height 17
type input "4.8"
type input "141.0"
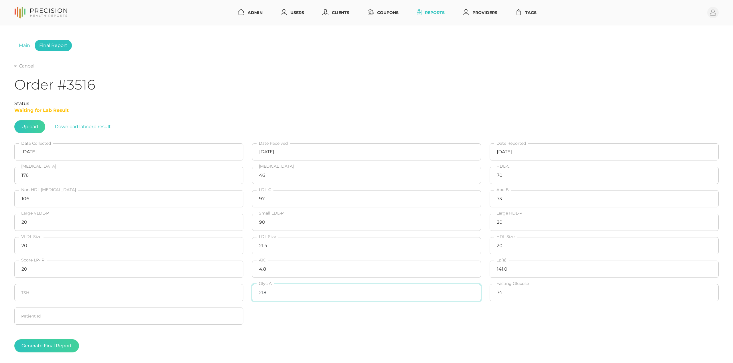
type input "218"
click at [263, 331] on fieldset "Generate Final Report" at bounding box center [366, 346] width 705 height 36
click at [36, 349] on button "Generate Final Report" at bounding box center [46, 346] width 65 height 13
click at [13, 65] on div "Main Final Report Cancel Order #3516 Status Completed Upload Download labcorp r…" at bounding box center [366, 201] width 733 height 353
click at [18, 68] on link "Cancel" at bounding box center [24, 66] width 20 height 6
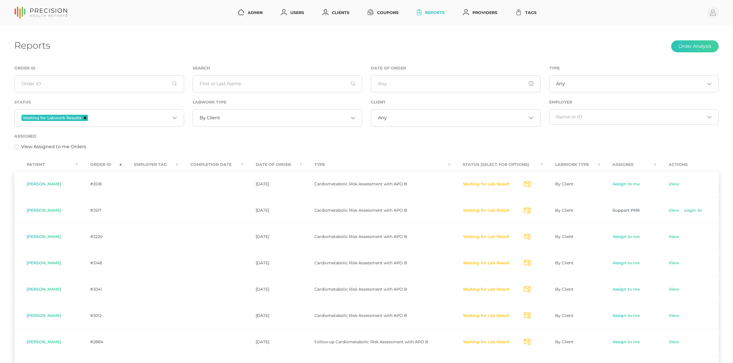
click at [85, 118] on icon "Deselect Waiting for Labwork Results" at bounding box center [85, 118] width 3 height 3
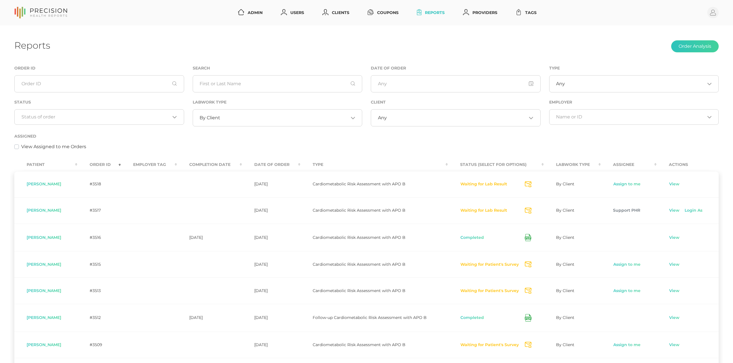
click at [107, 166] on th "Order ID" at bounding box center [99, 164] width 44 height 13
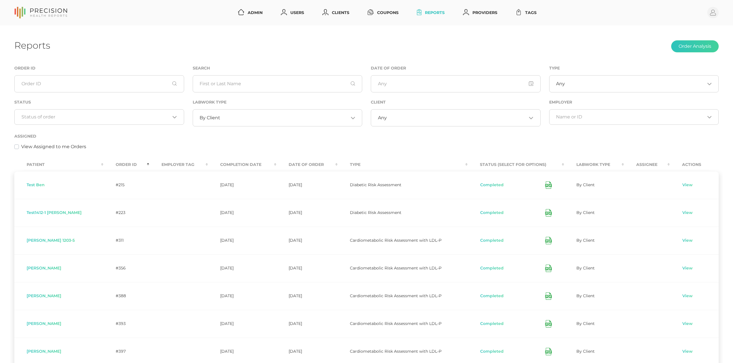
click at [103, 163] on th "Order ID" at bounding box center [126, 164] width 46 height 13
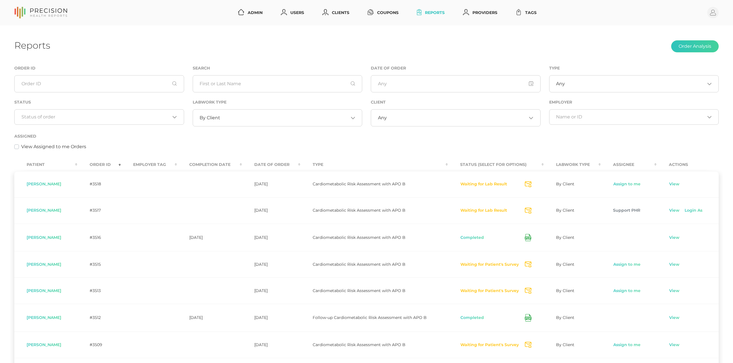
click at [128, 138] on div "Assigned View Assigned to me Orders" at bounding box center [366, 141] width 705 height 17
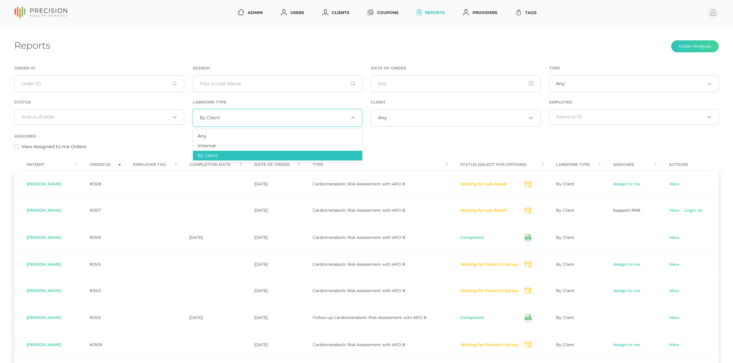
click at [232, 121] on input "Search for option" at bounding box center [284, 118] width 128 height 6
click at [215, 136] on li "Any" at bounding box center [277, 136] width 169 height 10
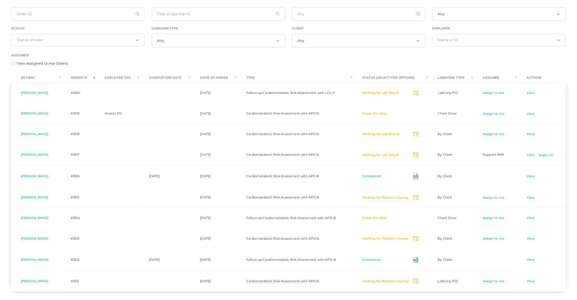
scroll to position [75, 0]
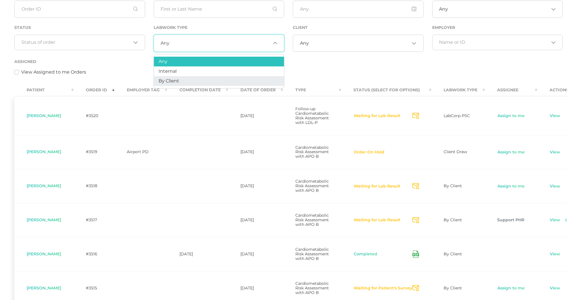
click at [343, 60] on div "Assigned View Assigned to me Orders" at bounding box center [288, 66] width 549 height 17
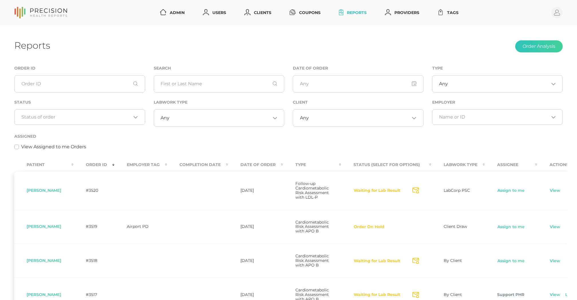
scroll to position [0, 0]
click at [106, 165] on th "Order ID" at bounding box center [94, 164] width 41 height 13
click at [106, 164] on th "Order ID" at bounding box center [94, 164] width 41 height 13
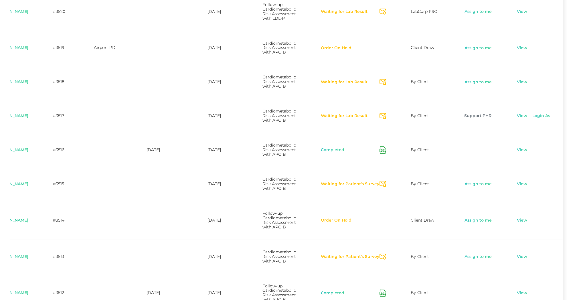
scroll to position [0, 38]
click at [524, 119] on link "View" at bounding box center [522, 116] width 11 height 6
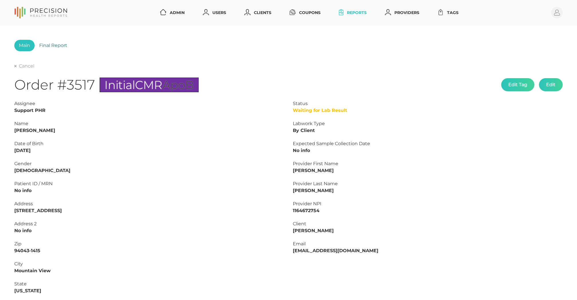
click at [47, 42] on link "Final Report" at bounding box center [53, 45] width 37 height 11
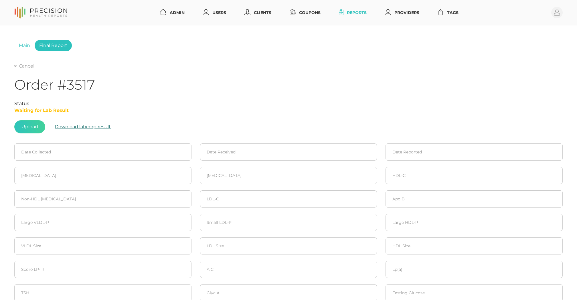
click at [80, 129] on button "Download labcorp result" at bounding box center [83, 126] width 70 height 13
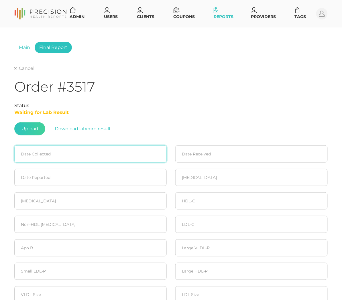
click at [80, 151] on input at bounding box center [90, 153] width 152 height 17
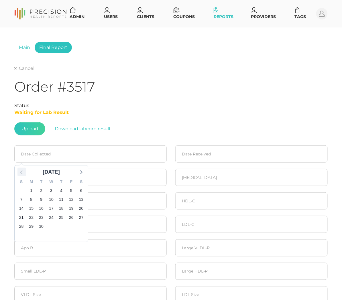
click at [20, 173] on icon at bounding box center [21, 171] width 7 height 7
click at [38, 217] on span "19" at bounding box center [41, 218] width 8 height 8
type input "[DATE]"
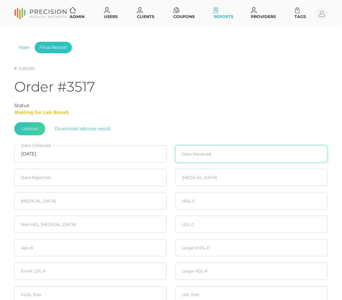
click at [208, 145] on input at bounding box center [251, 153] width 152 height 17
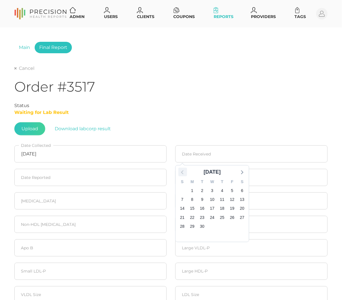
click at [182, 172] on icon at bounding box center [182, 171] width 7 height 7
click at [203, 215] on span "19" at bounding box center [202, 218] width 8 height 8
type input "[DATE]"
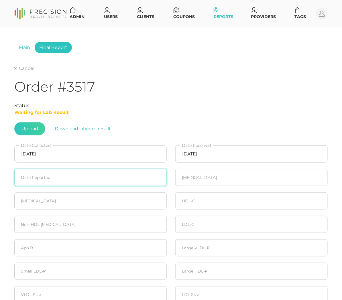
click at [61, 179] on input at bounding box center [90, 177] width 152 height 17
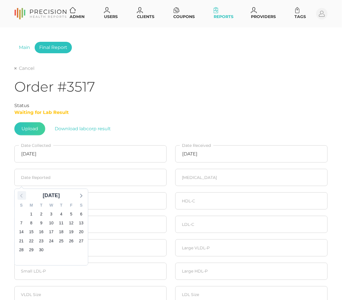
click at [21, 196] on icon at bounding box center [21, 196] width 2 height 4
click at [62, 238] on span "21" at bounding box center [61, 241] width 8 height 8
type input "[DATE]"
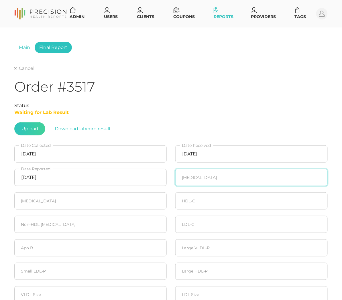
click at [213, 177] on input "number" at bounding box center [251, 177] width 152 height 17
click at [30, 46] on link "Main" at bounding box center [24, 47] width 20 height 11
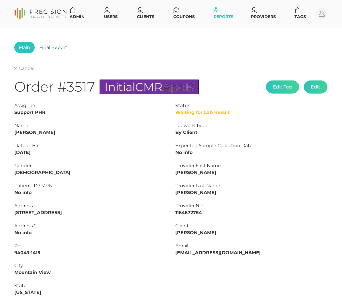
click at [48, 45] on link "Final Report" at bounding box center [53, 47] width 37 height 11
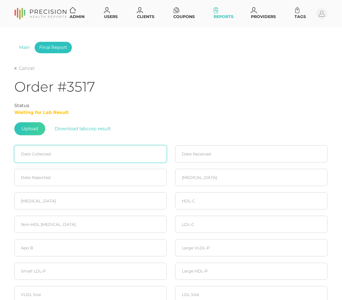
click at [54, 148] on input at bounding box center [90, 153] width 152 height 17
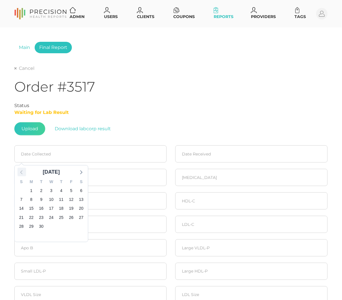
click at [25, 168] on icon at bounding box center [21, 171] width 7 height 7
click at [40, 216] on span "19" at bounding box center [41, 218] width 8 height 8
type input "[DATE]"
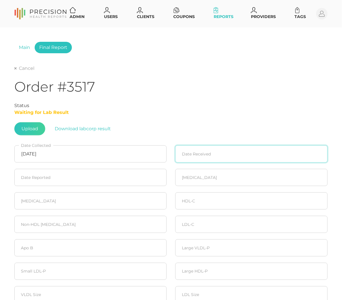
click at [203, 151] on input at bounding box center [251, 153] width 152 height 17
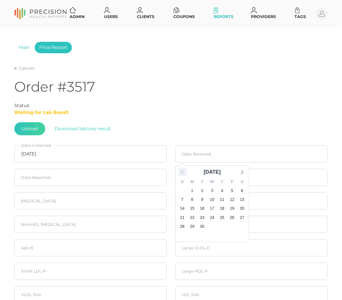
click at [186, 174] on icon at bounding box center [182, 171] width 7 height 7
click at [204, 217] on span "19" at bounding box center [202, 218] width 8 height 8
type input "[DATE]"
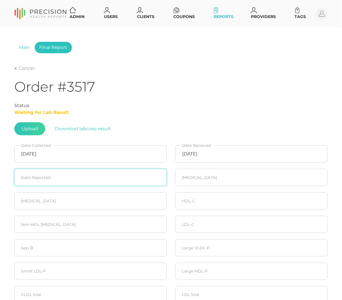
click at [72, 181] on input at bounding box center [90, 177] width 152 height 17
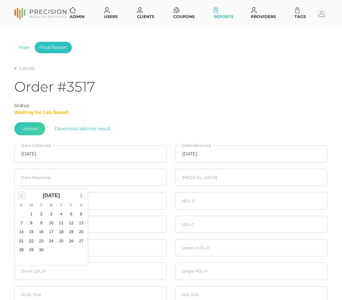
click at [20, 195] on icon at bounding box center [21, 195] width 7 height 7
click at [62, 242] on span "21" at bounding box center [61, 241] width 8 height 8
type input "[DATE]"
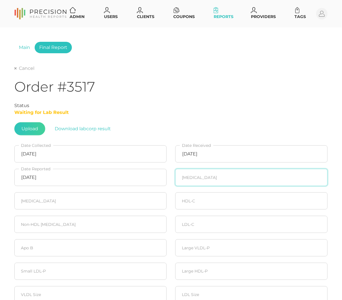
click at [209, 182] on input "number" at bounding box center [251, 177] width 152 height 17
type input "128"
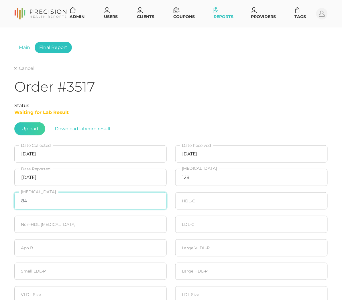
type input "84"
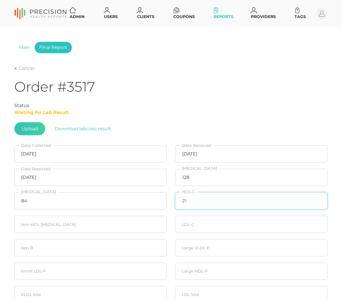
type input "21"
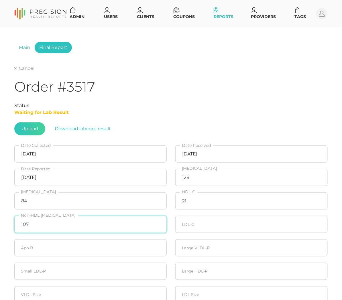
type input "107"
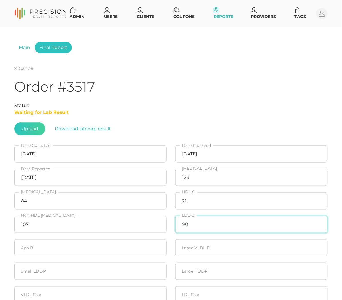
type input "90"
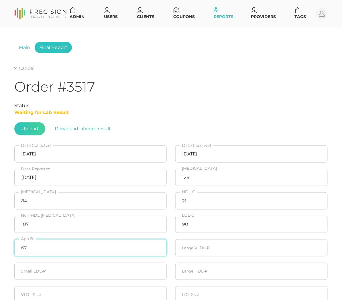
type input "67"
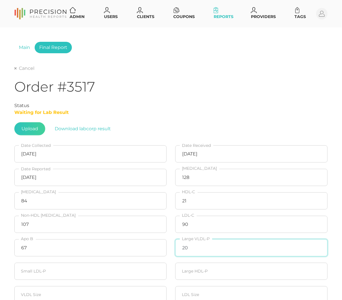
type input "20"
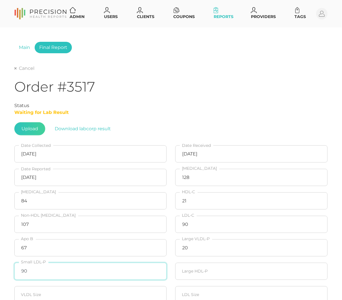
type input "90"
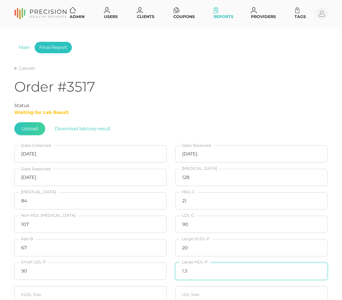
type input "1.3"
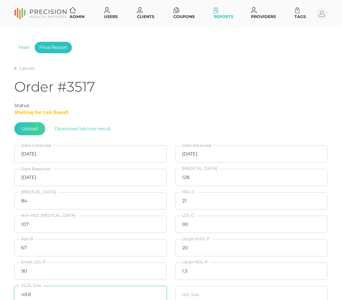
type input "48.8"
type input "22.5"
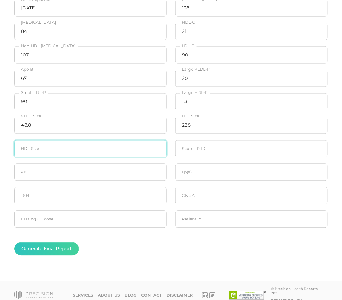
type input "2"
type input "7.6"
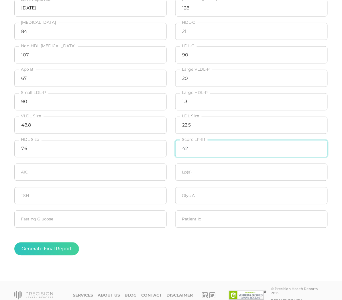
type input "42"
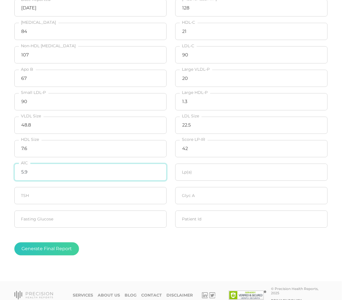
type input "5.9"
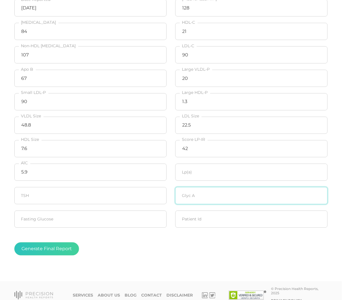
click at [263, 192] on input "number" at bounding box center [251, 195] width 152 height 17
type input "361"
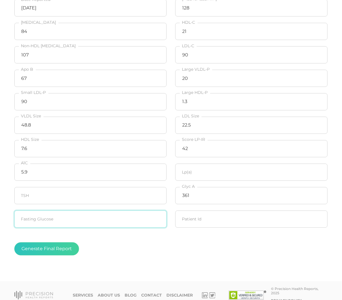
click at [81, 221] on input "number" at bounding box center [90, 219] width 152 height 17
type input "118"
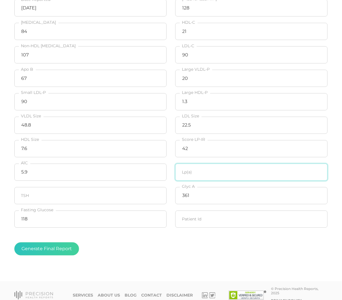
click at [192, 178] on input "number" at bounding box center [251, 172] width 152 height 17
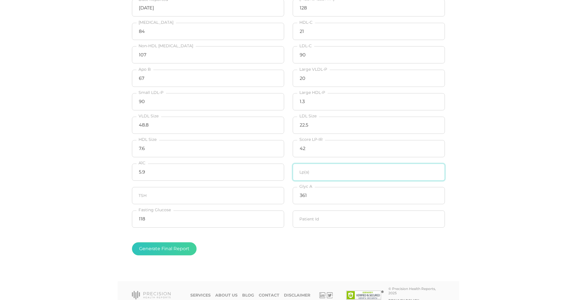
scroll to position [104, 0]
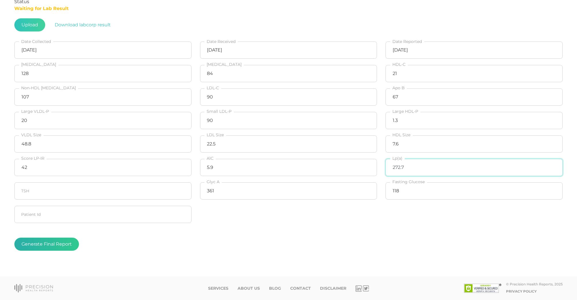
type input "272.7"
click at [37, 240] on button "Generate Final Report" at bounding box center [46, 244] width 65 height 13
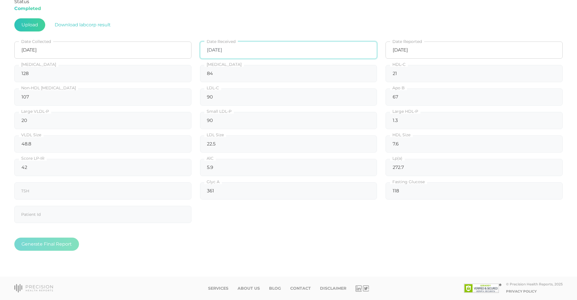
click at [312, 42] on input "[DATE]" at bounding box center [288, 50] width 177 height 17
click at [182, 25] on div "Upload Download labcorp result" at bounding box center [288, 24] width 549 height 13
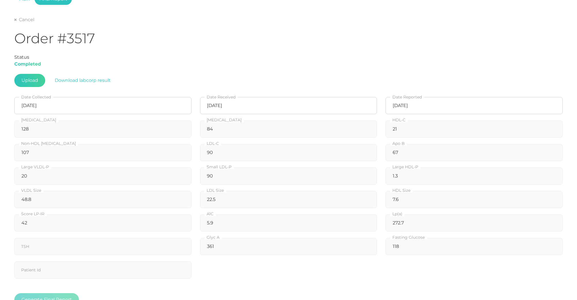
scroll to position [14, 0]
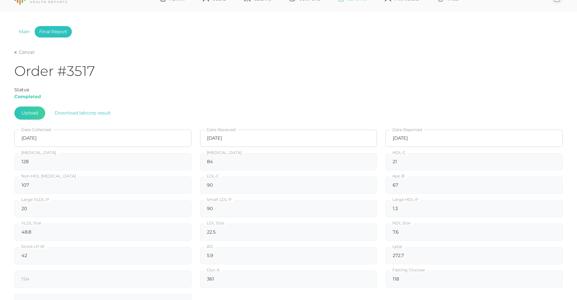
click at [18, 55] on link "Cancel" at bounding box center [24, 53] width 20 height 6
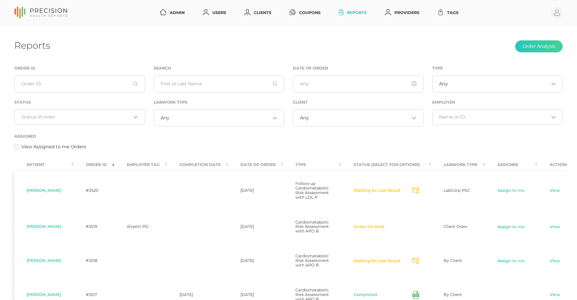
click at [104, 162] on th "Order ID" at bounding box center [94, 164] width 41 height 13
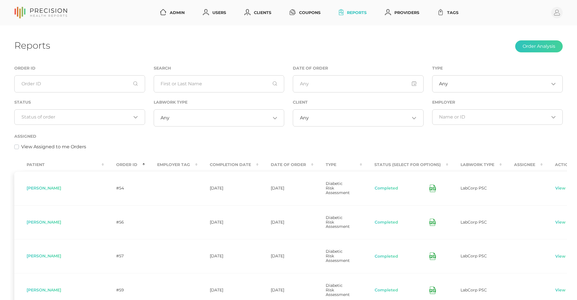
click at [104, 163] on th "Order ID" at bounding box center [124, 164] width 41 height 13
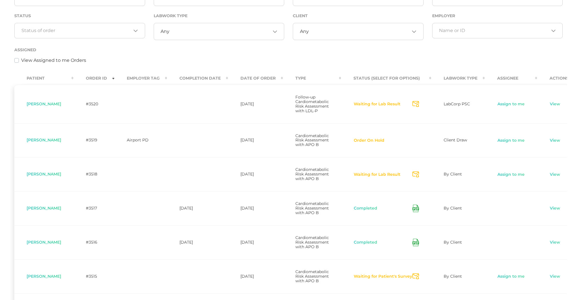
scroll to position [171, 0]
